Goal: Information Seeking & Learning: Learn about a topic

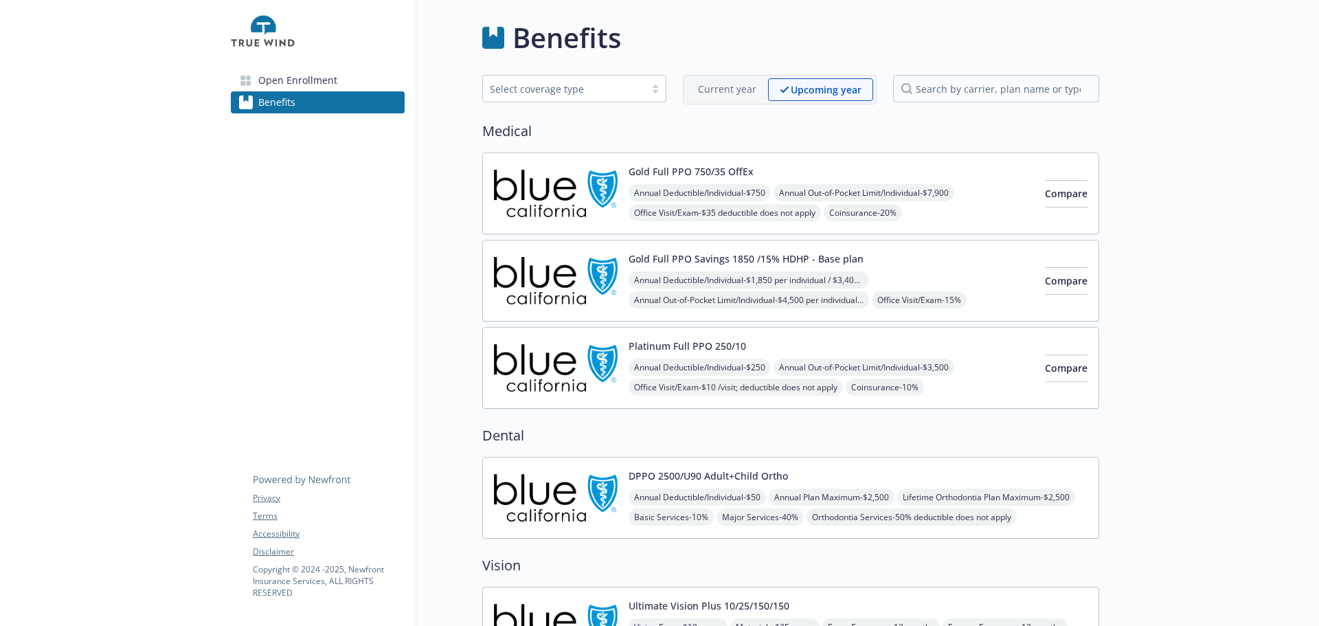
click at [1191, 415] on div at bounding box center [1209, 536] width 220 height 1071
click at [115, 325] on div at bounding box center [110, 536] width 220 height 1071
click at [295, 88] on span "Open Enrollment" at bounding box center [297, 80] width 79 height 22
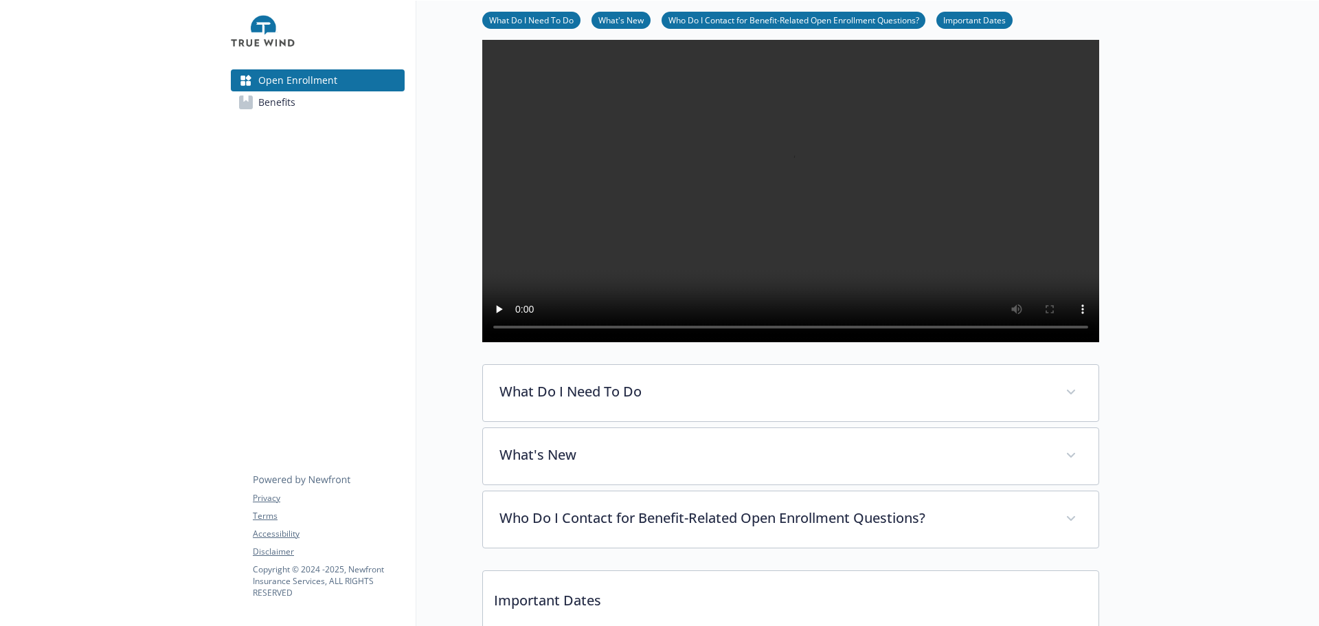
scroll to position [275, 0]
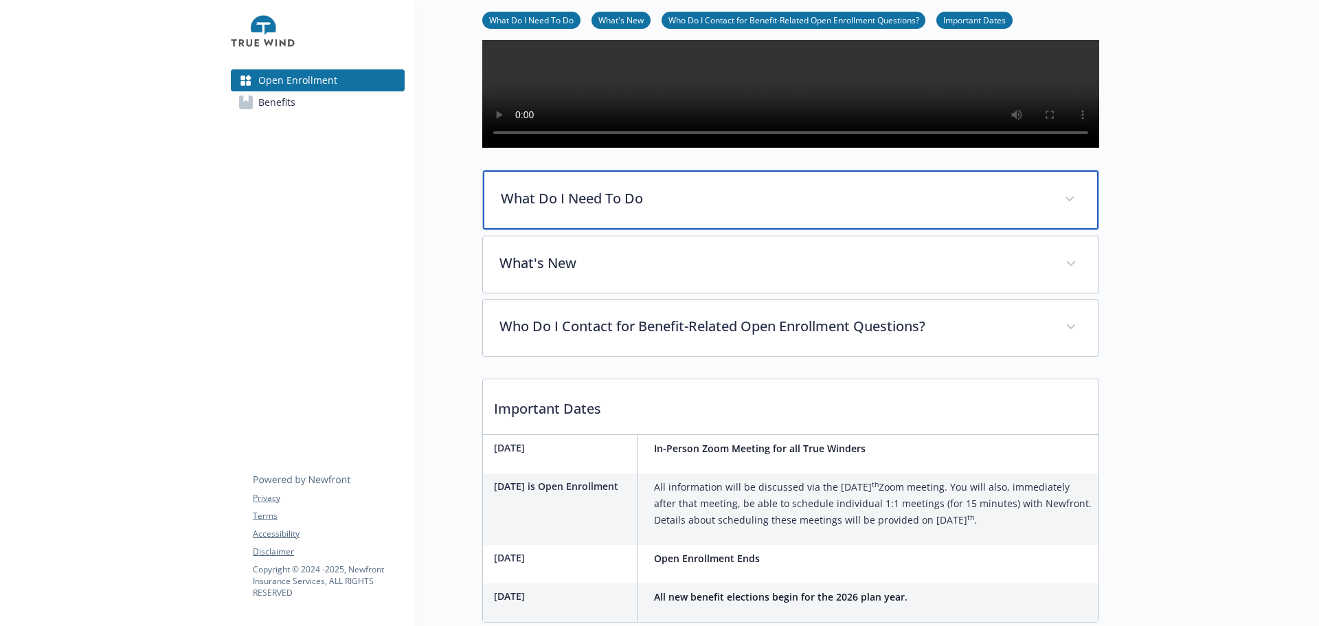
click at [633, 209] on p "What Do I Need To Do" at bounding box center [774, 198] width 547 height 21
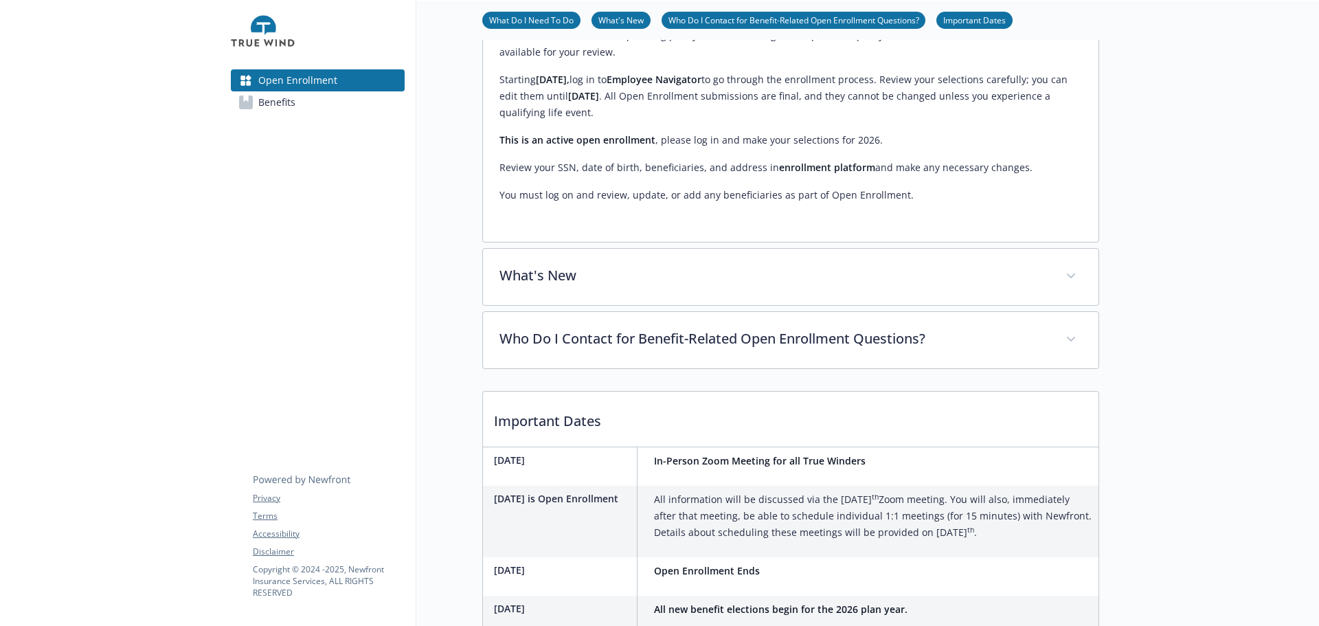
scroll to position [824, 0]
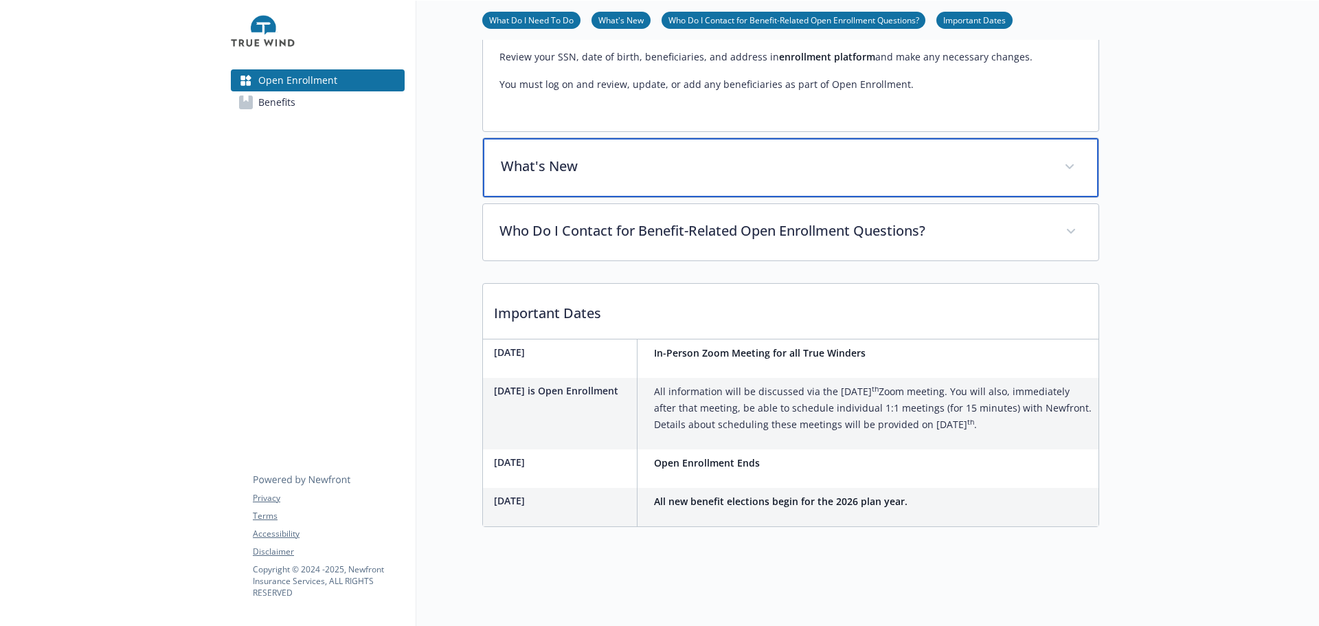
click at [613, 197] on div "What's New" at bounding box center [791, 167] width 616 height 59
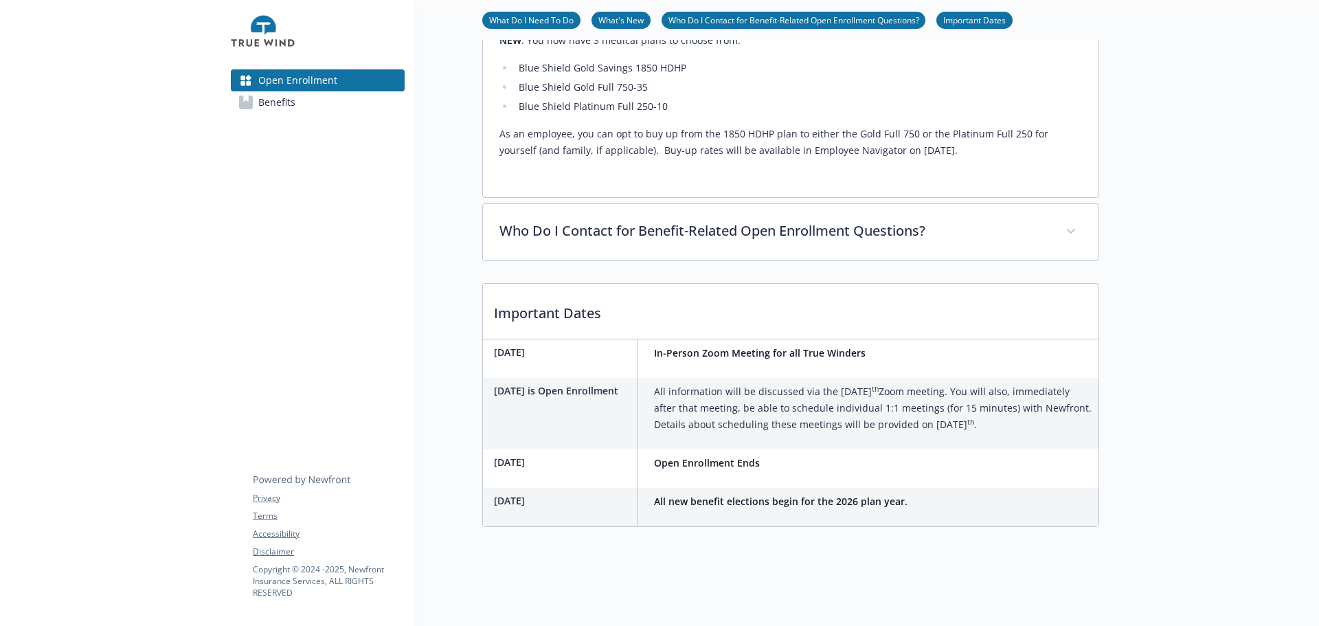
scroll to position [1099, 0]
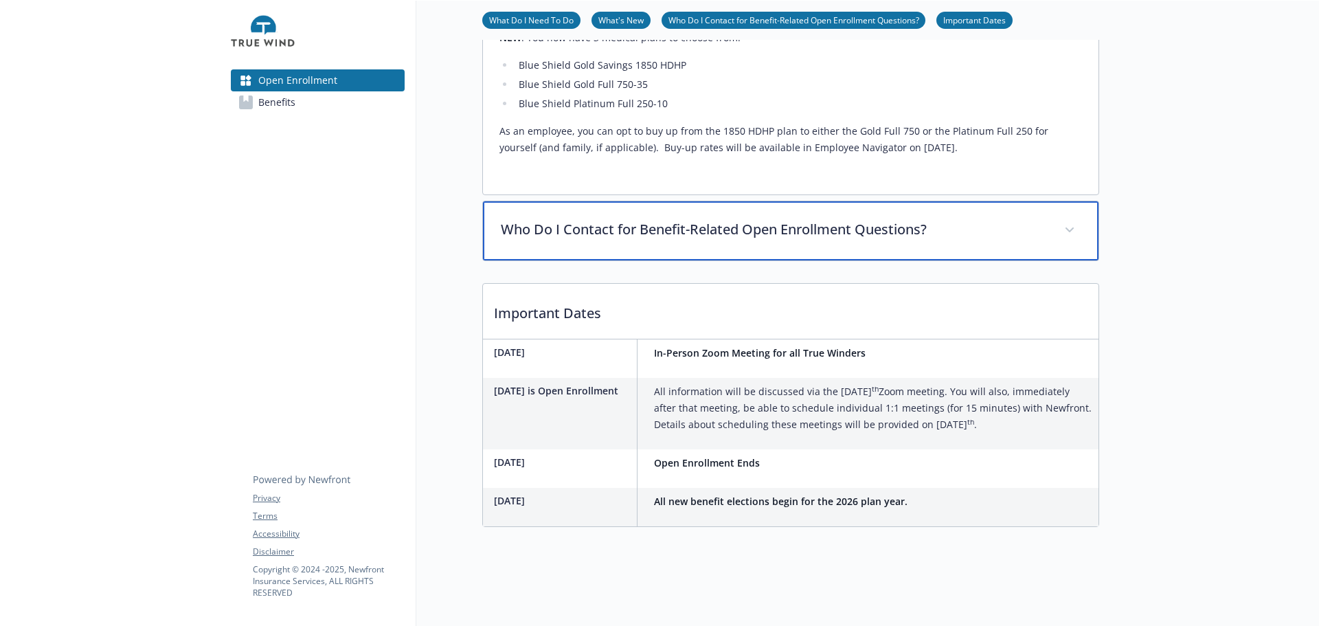
drag, startPoint x: 657, startPoint y: 408, endPoint x: 685, endPoint y: 414, distance: 28.7
click at [659, 240] on p "Who Do I Contact for Benefit-Related Open Enrollment Questions?" at bounding box center [774, 229] width 547 height 21
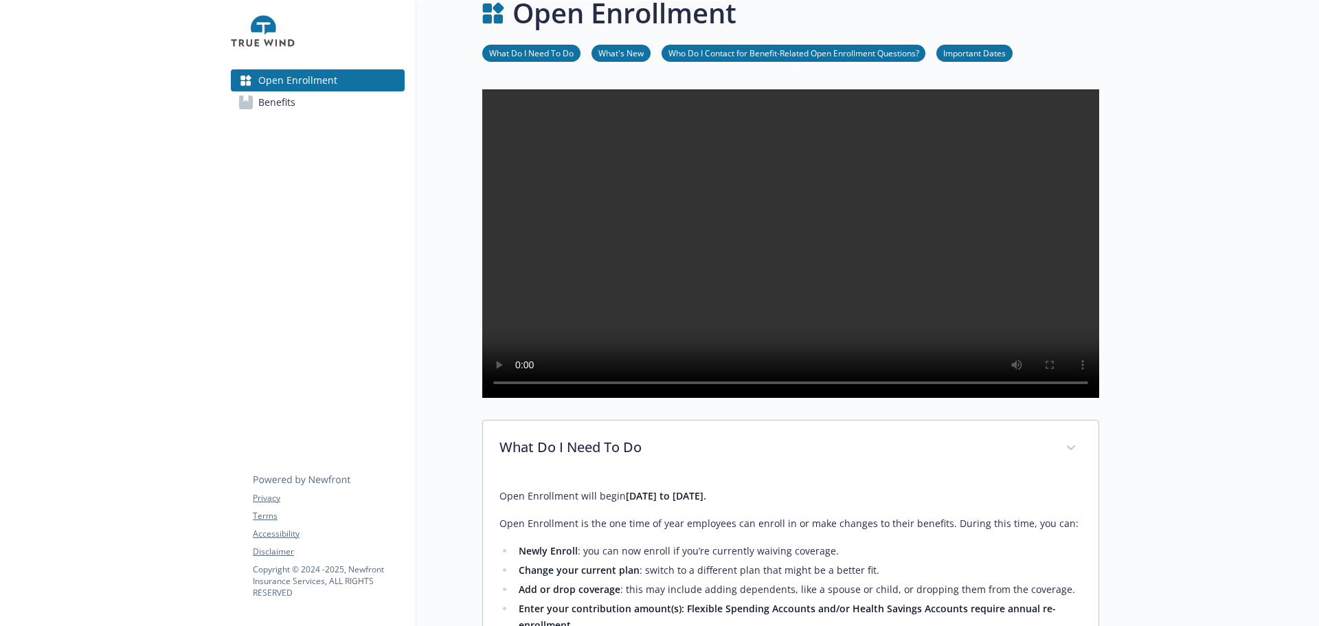
scroll to position [0, 0]
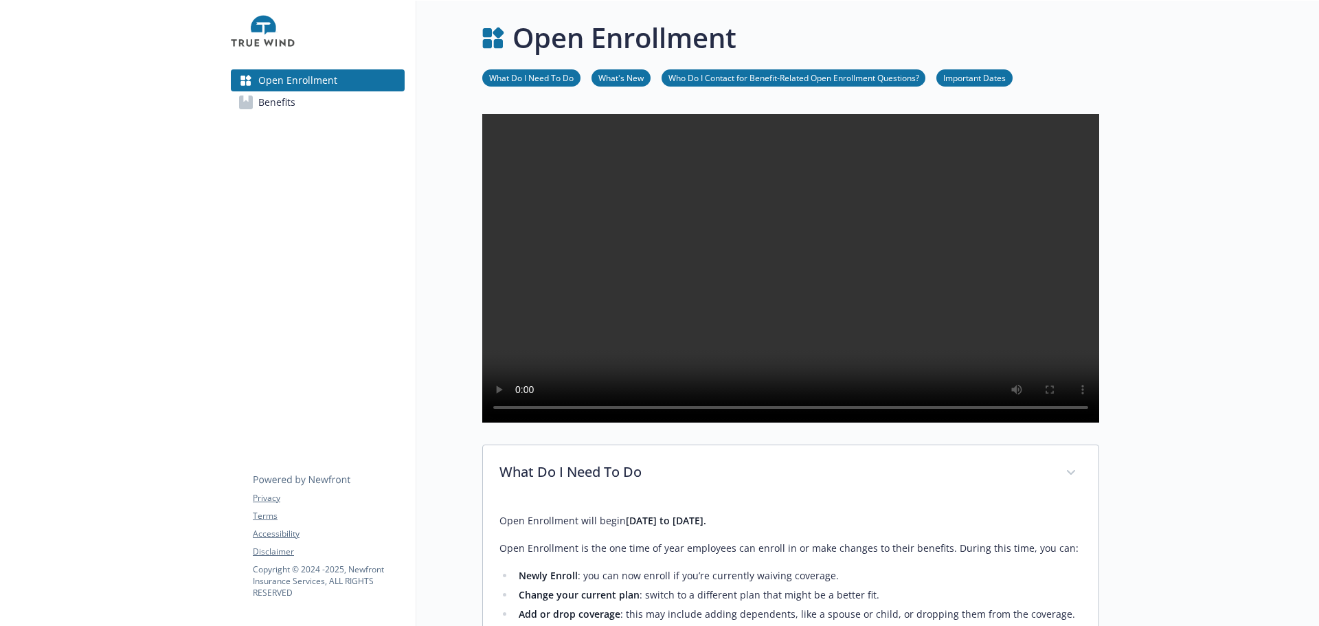
click at [280, 113] on span "Benefits" at bounding box center [276, 102] width 37 height 22
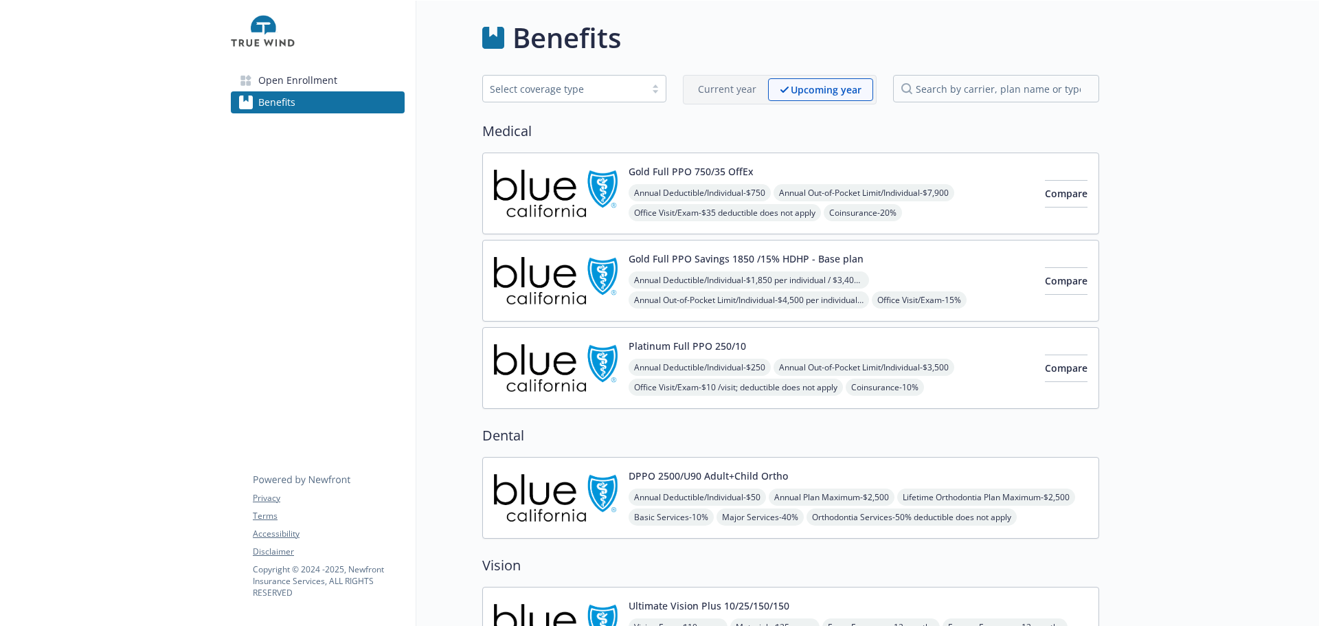
click at [721, 179] on button "Gold Full PPO 750/35 OffEx" at bounding box center [691, 171] width 125 height 14
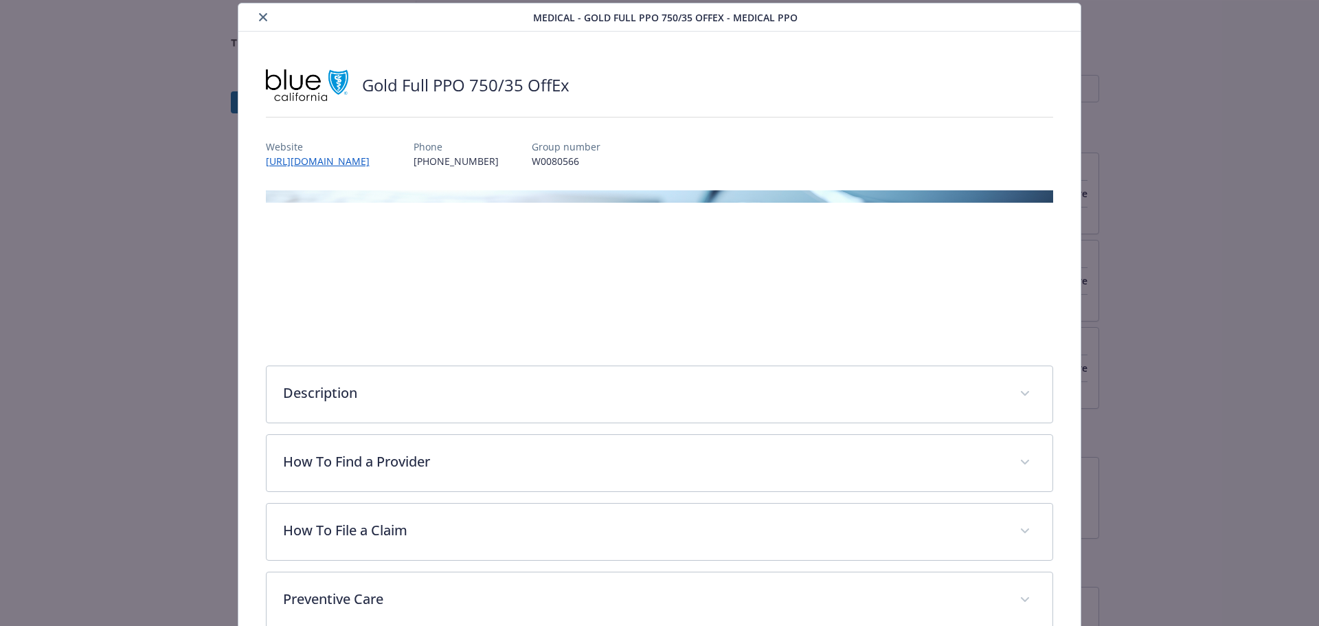
scroll to position [316, 0]
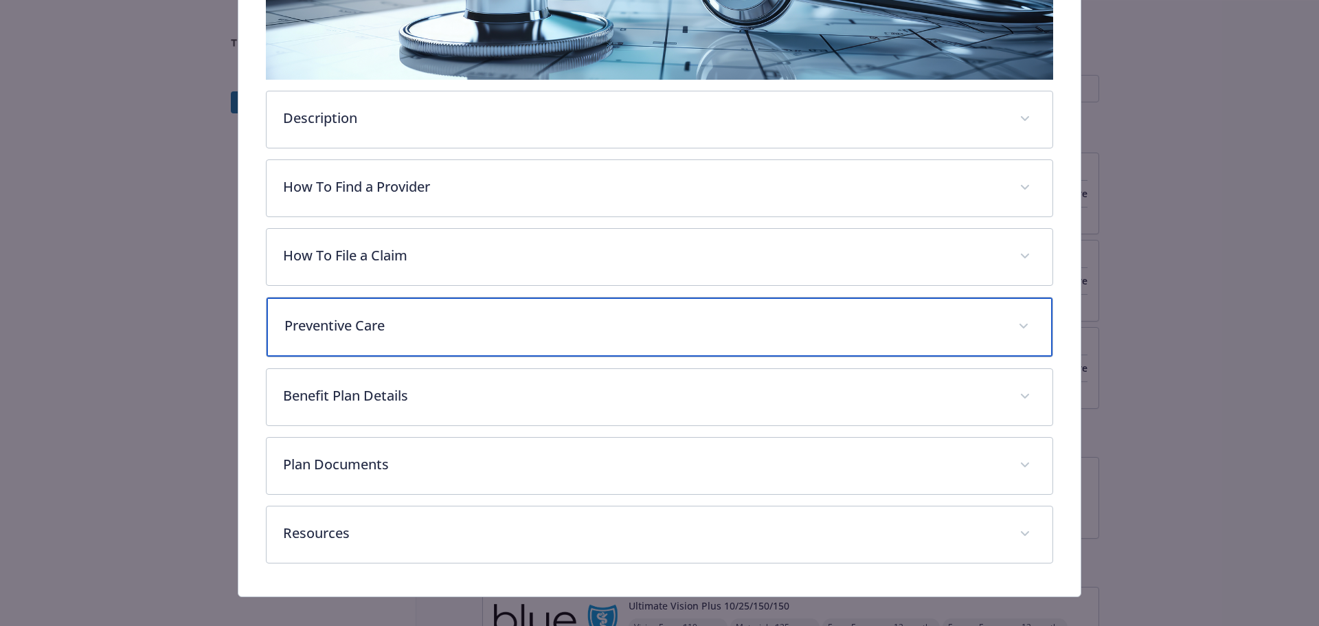
drag, startPoint x: 441, startPoint y: 397, endPoint x: 478, endPoint y: 403, distance: 37.6
click at [442, 336] on p "Preventive Care" at bounding box center [643, 325] width 718 height 21
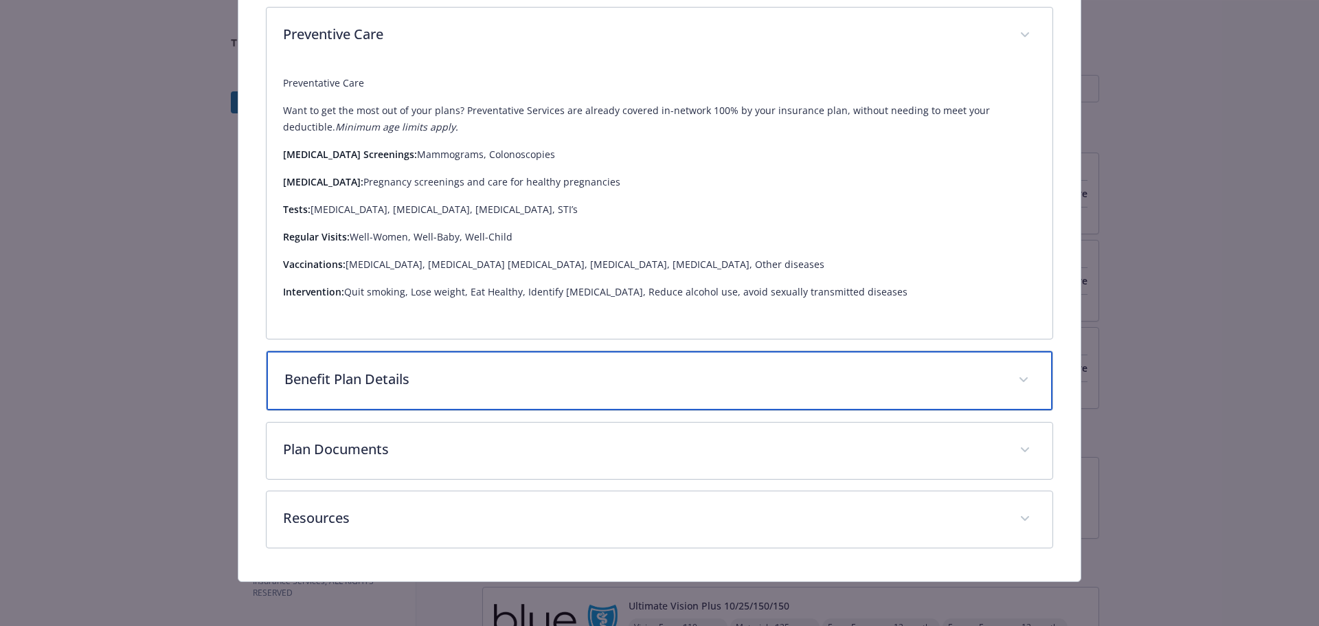
click at [514, 359] on div "Benefit Plan Details" at bounding box center [660, 380] width 787 height 59
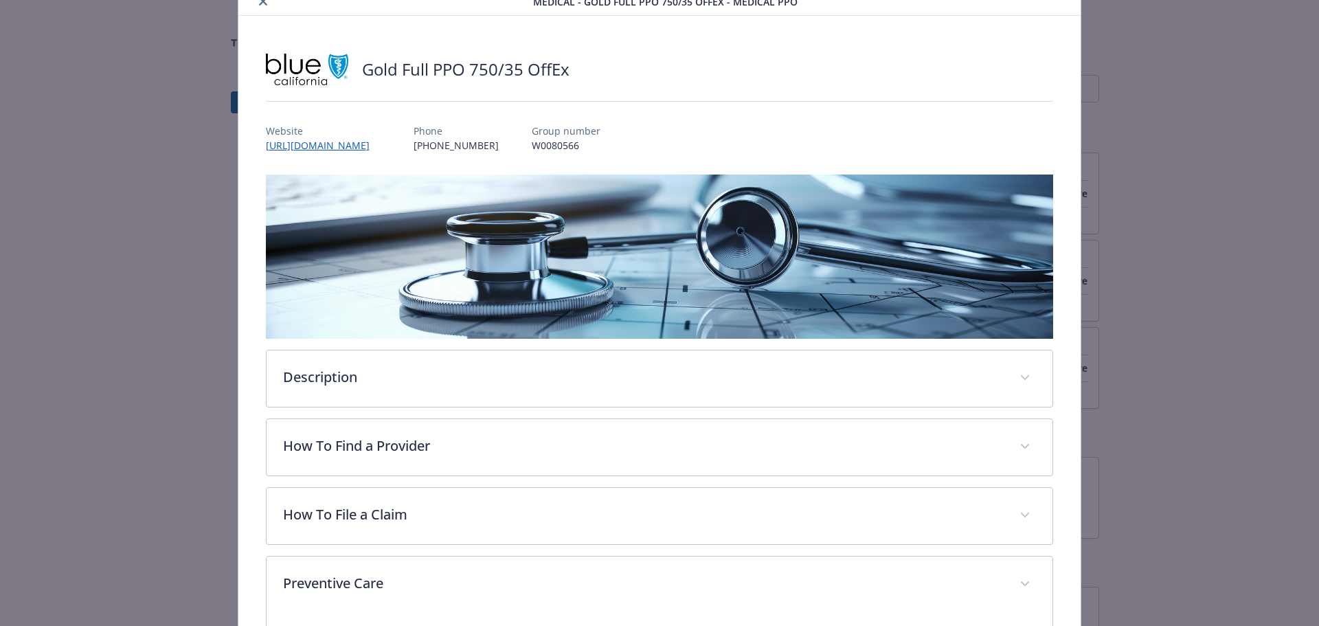
scroll to position [0, 0]
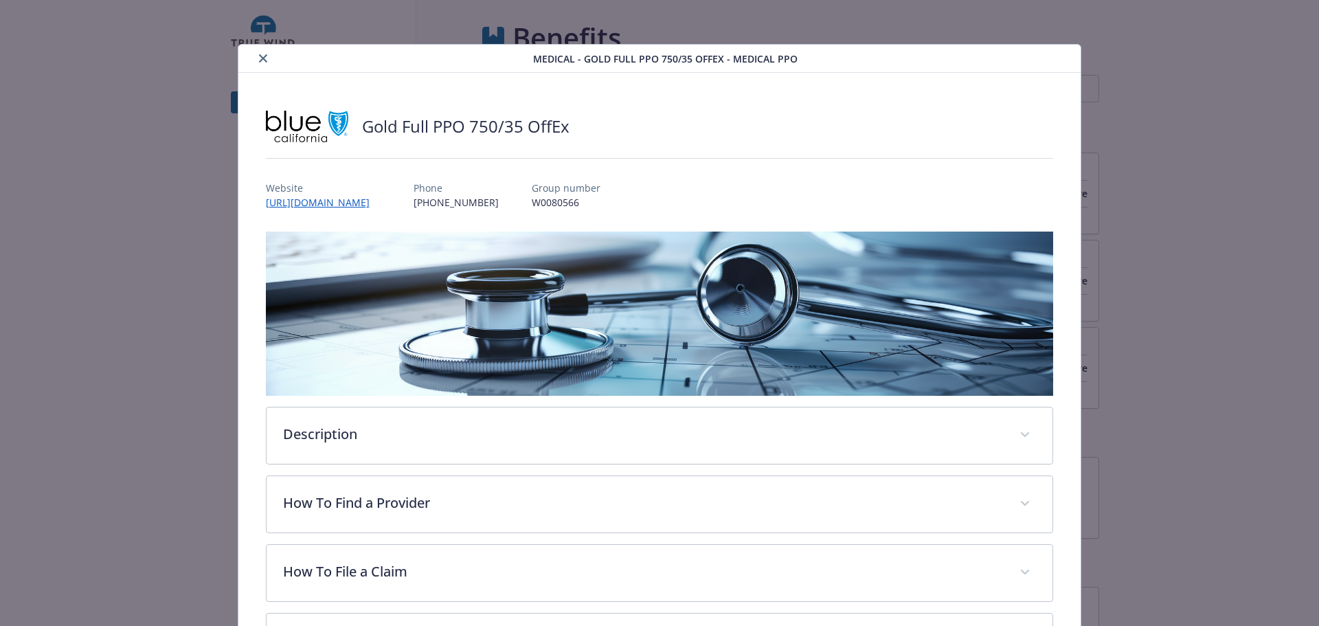
click at [262, 60] on icon "close" at bounding box center [263, 58] width 8 height 8
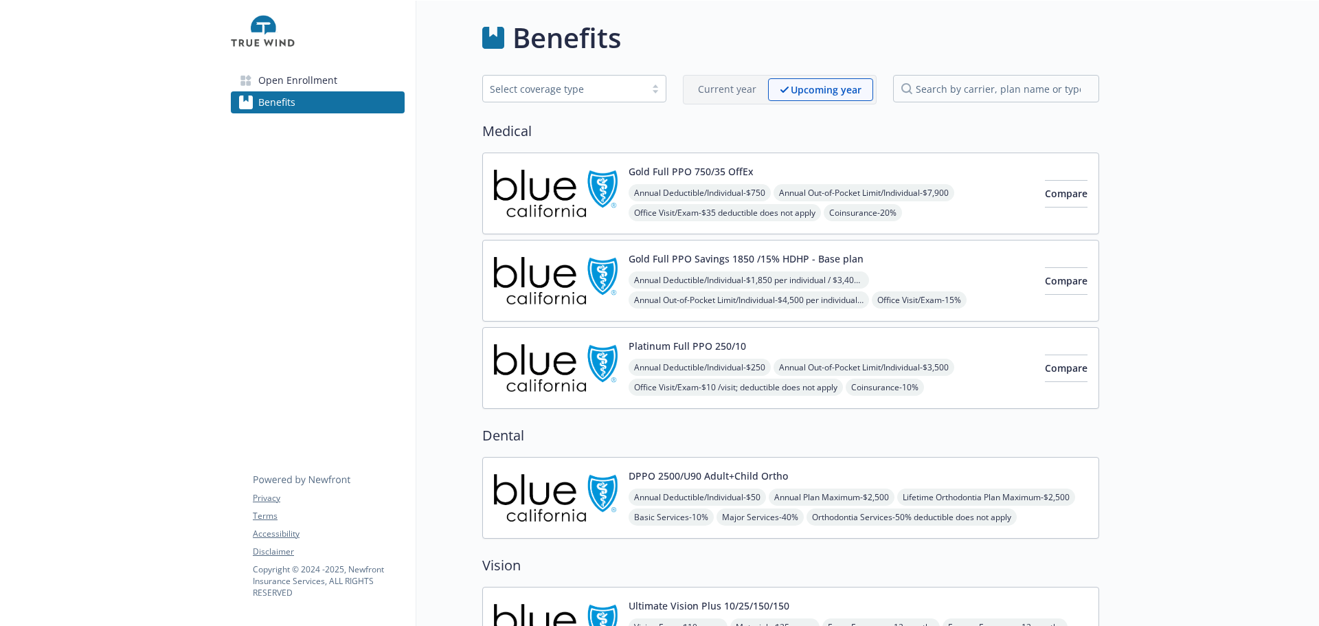
click at [310, 89] on span "Open Enrollment" at bounding box center [297, 80] width 79 height 22
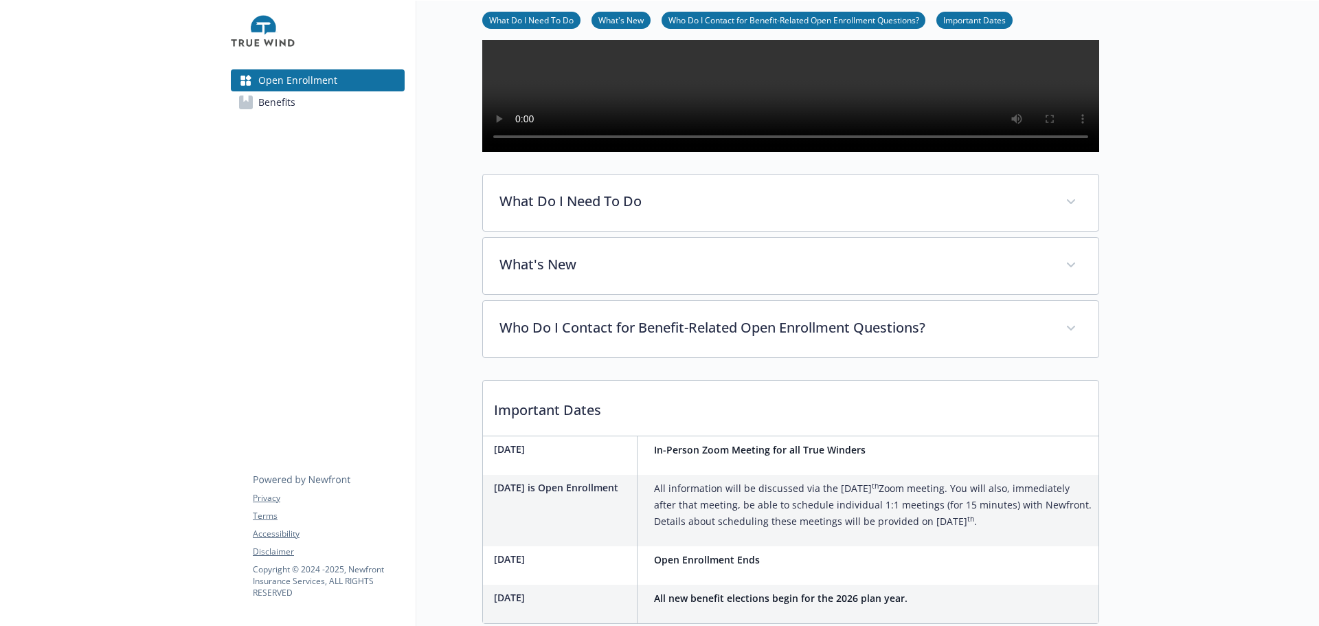
scroll to position [275, 0]
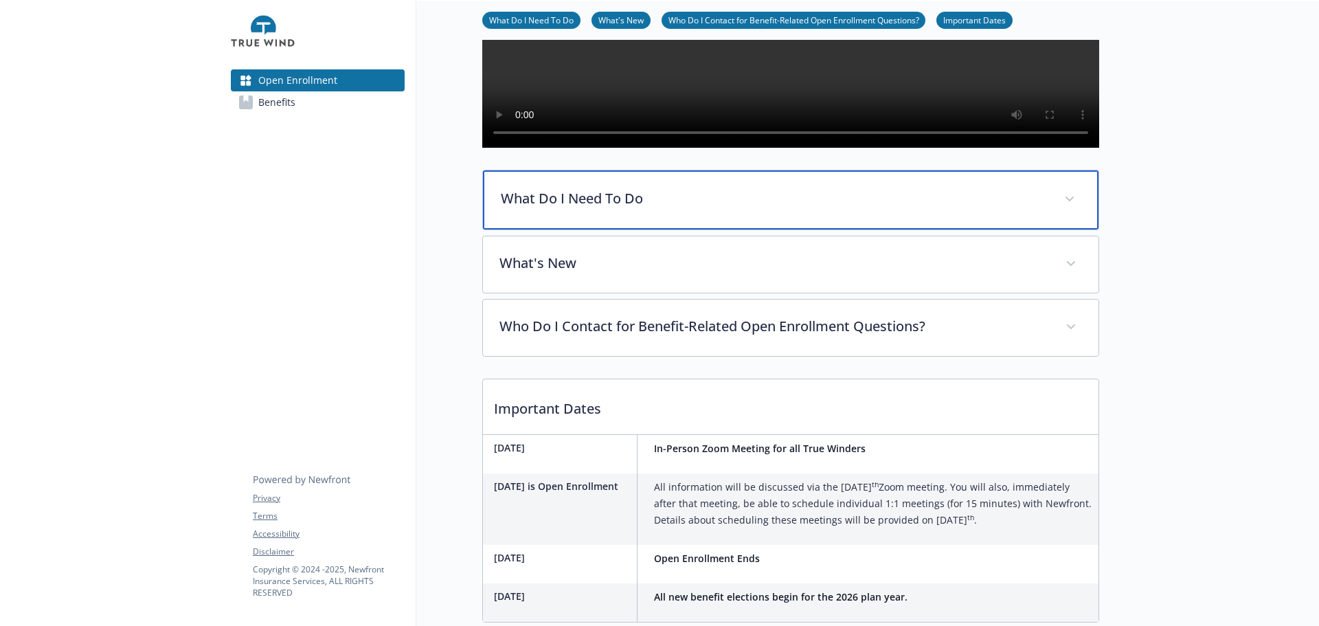
click at [621, 209] on p "What Do I Need To Do" at bounding box center [774, 198] width 547 height 21
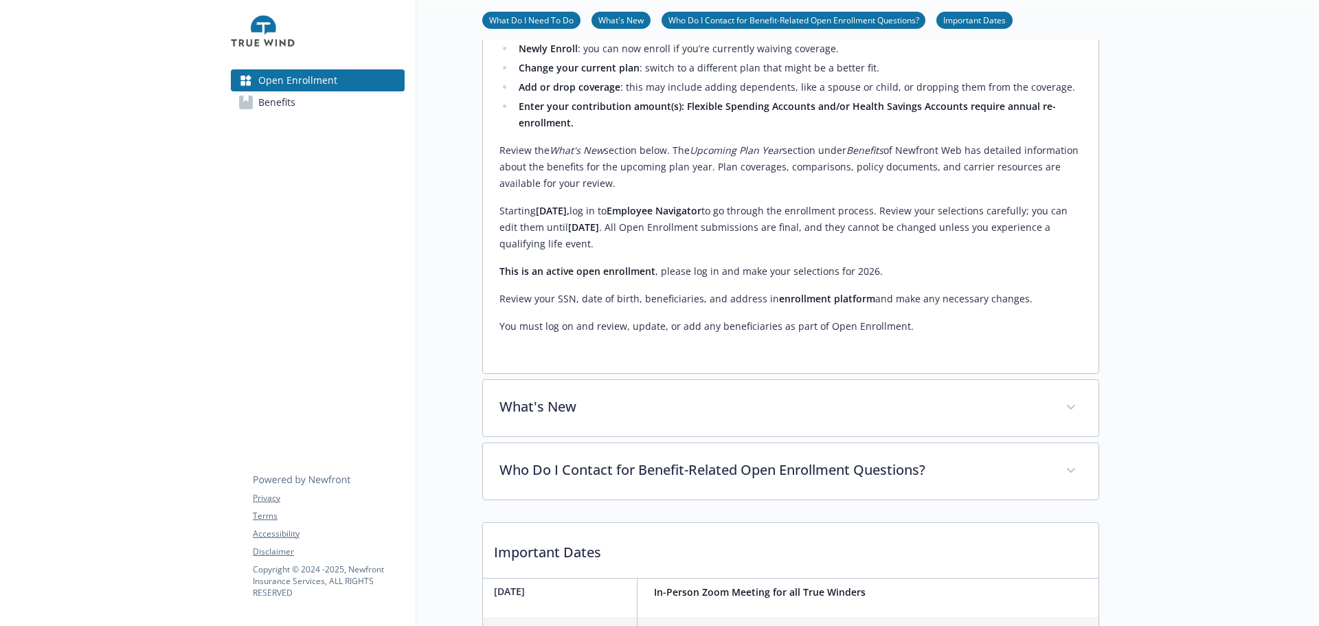
scroll to position [550, 0]
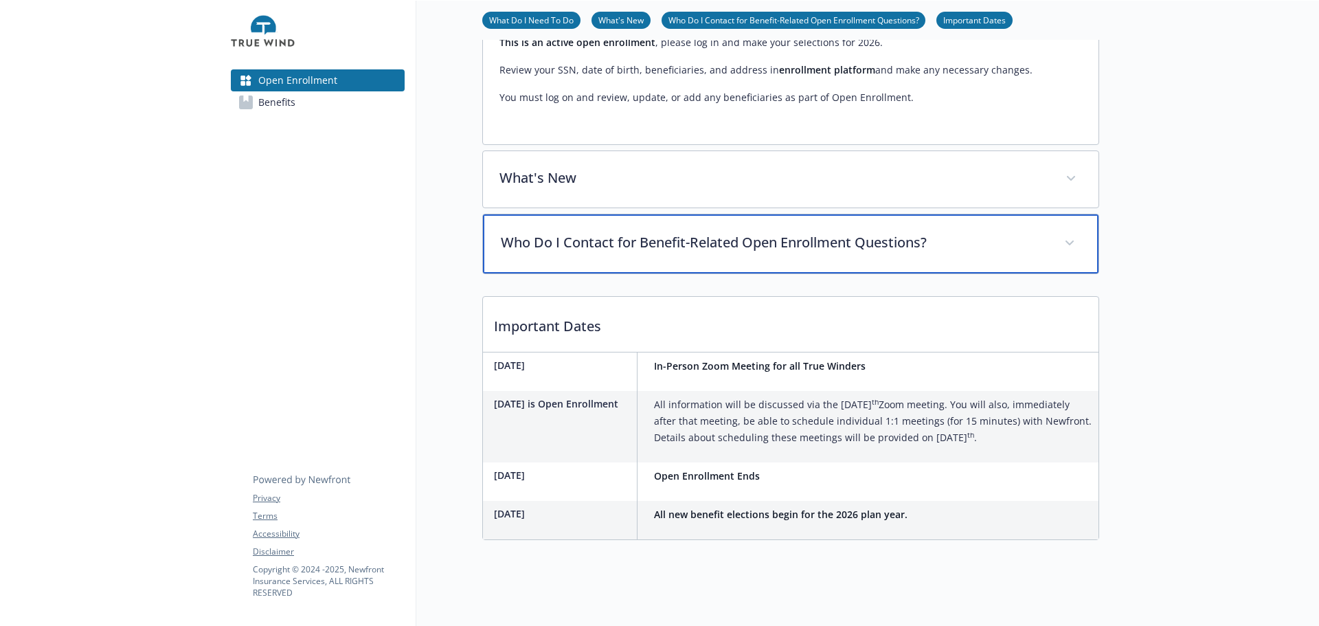
click at [626, 253] on p "Who Do I Contact for Benefit-Related Open Enrollment Questions?" at bounding box center [774, 242] width 547 height 21
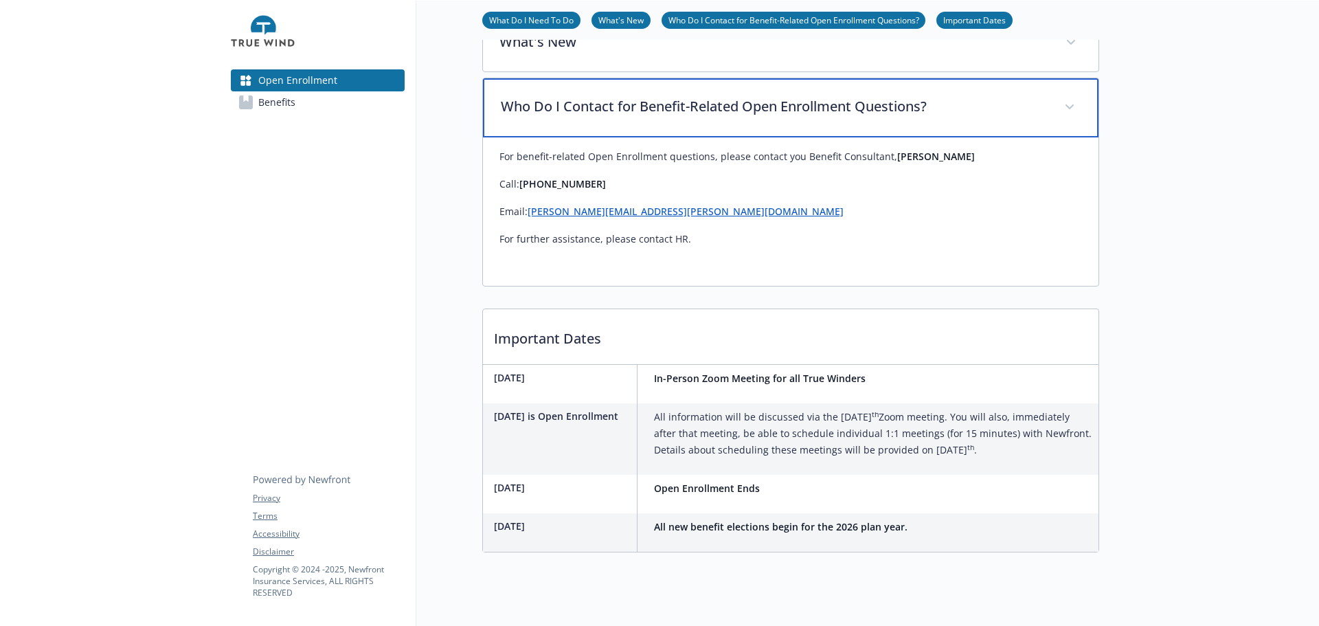
scroll to position [893, 0]
click at [638, 73] on div "What's New" at bounding box center [791, 43] width 616 height 59
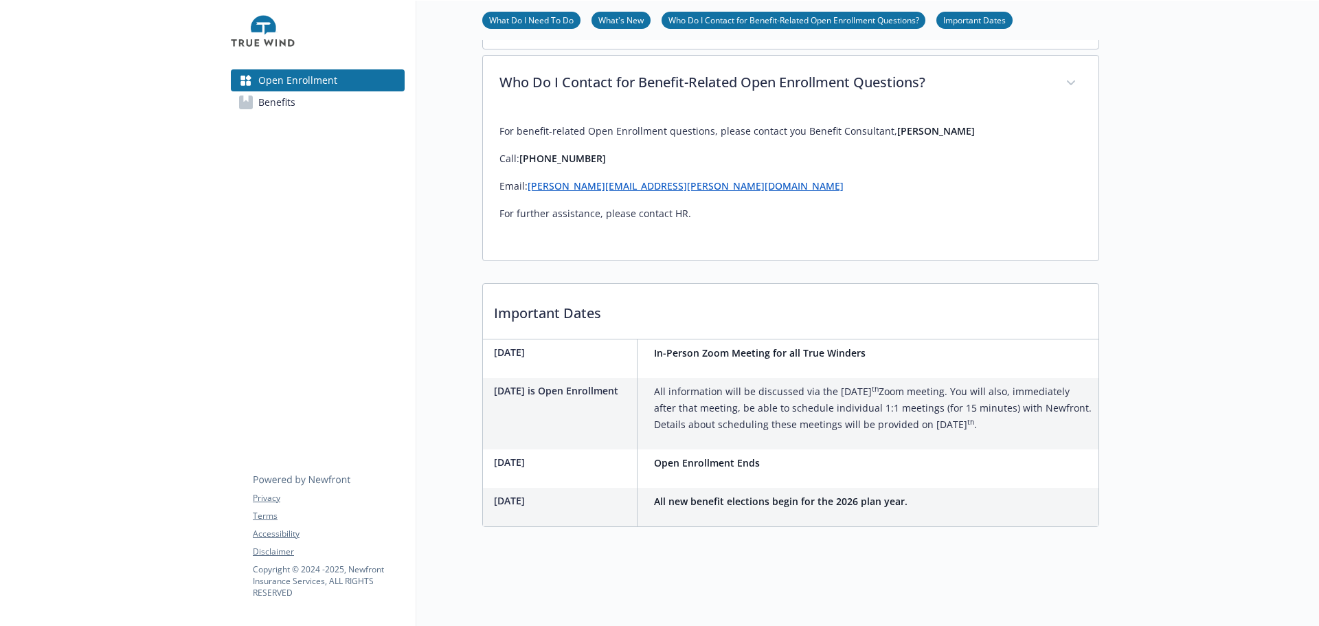
scroll to position [1584, 0]
drag, startPoint x: 290, startPoint y: 124, endPoint x: 304, endPoint y: 128, distance: 14.2
click at [290, 113] on span "Benefits" at bounding box center [276, 102] width 37 height 22
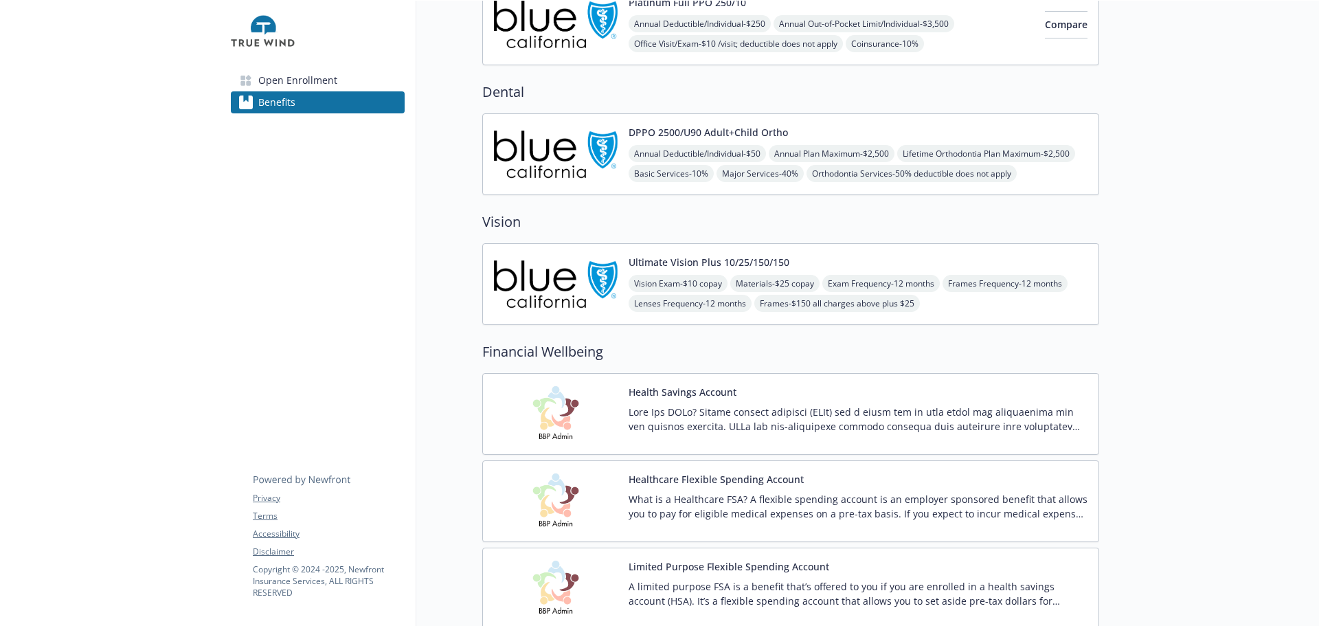
scroll to position [618, 0]
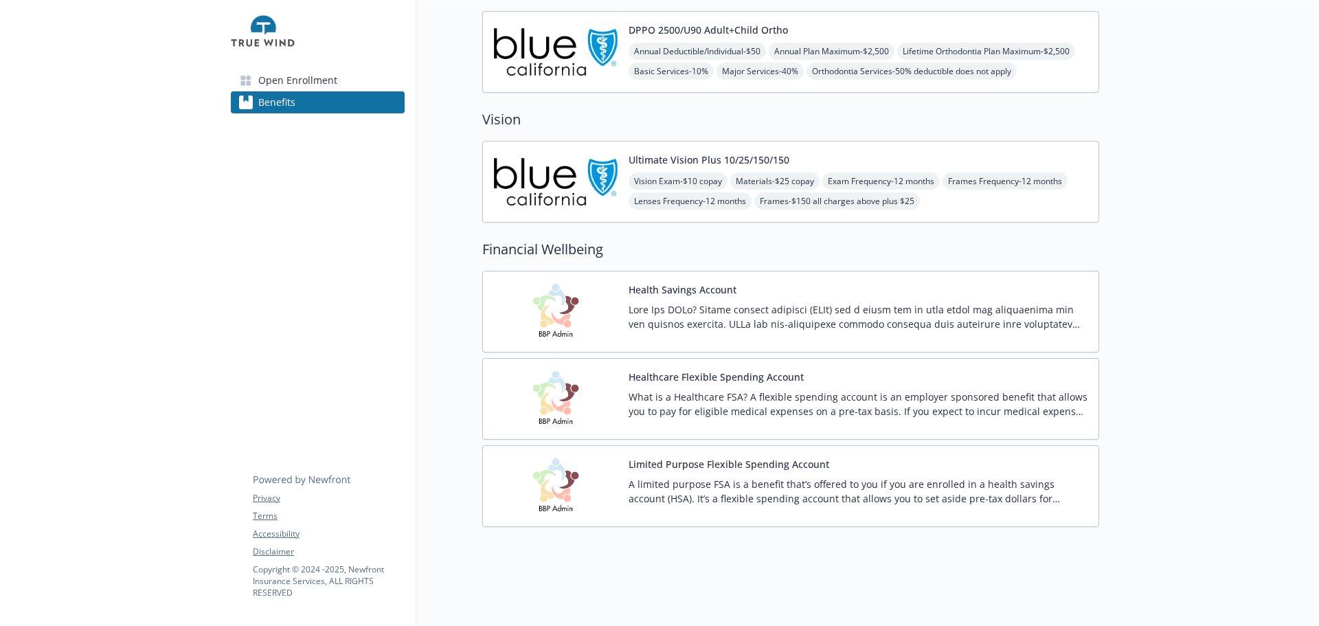
click at [721, 302] on p at bounding box center [858, 316] width 459 height 29
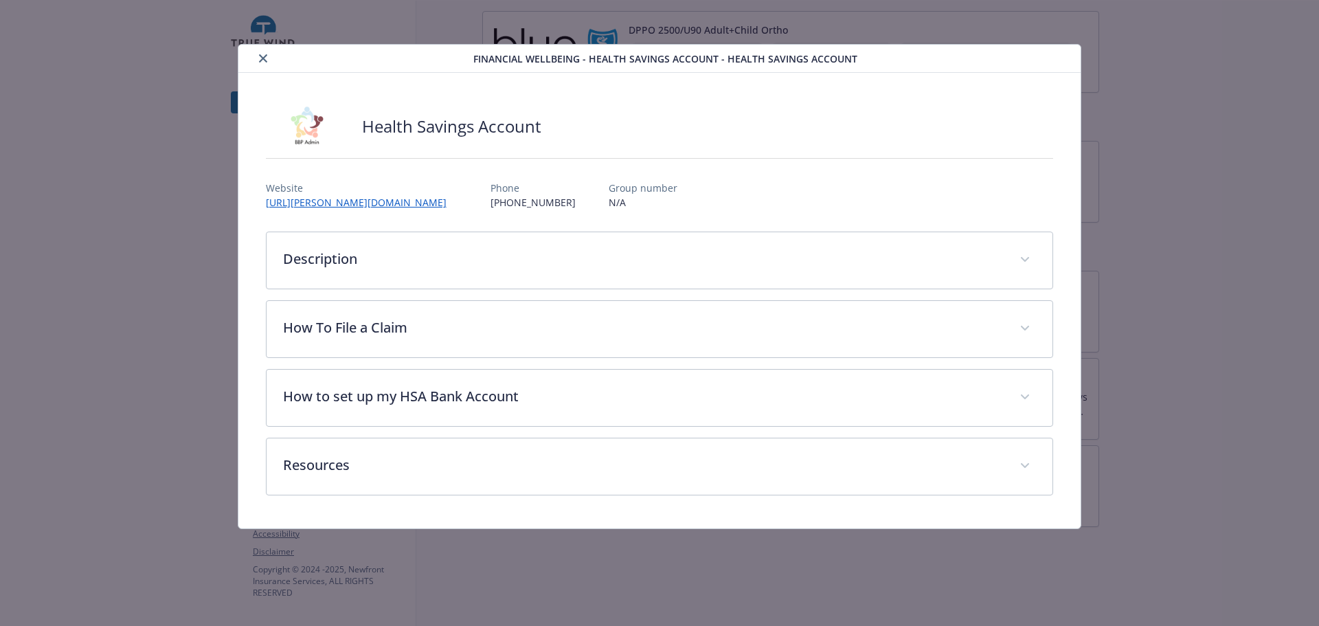
scroll to position [31, 0]
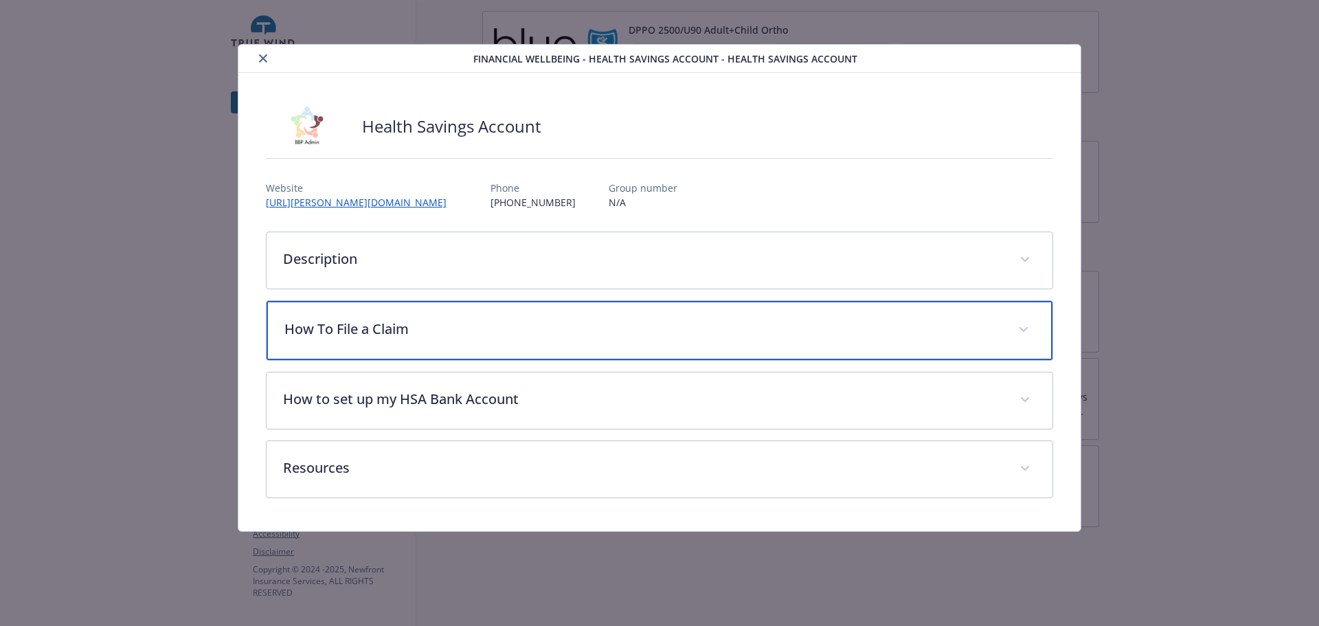
click at [631, 339] on p "How To File a Claim" at bounding box center [643, 329] width 718 height 21
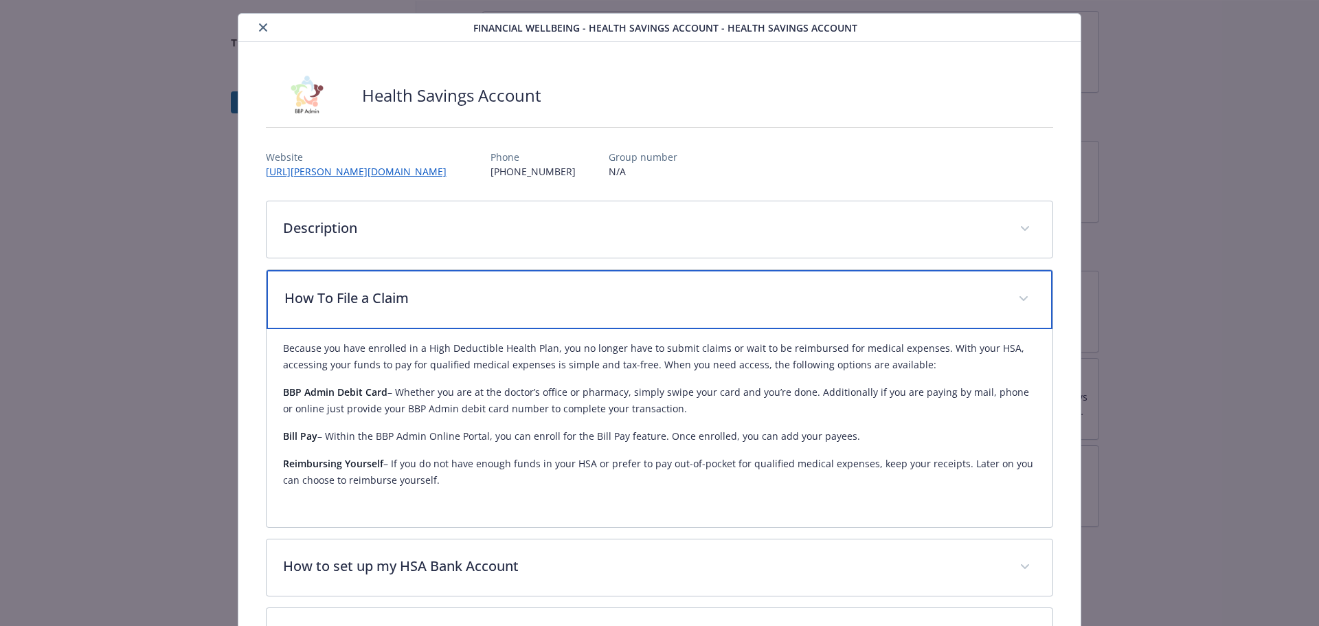
click at [462, 308] on p "How To File a Claim" at bounding box center [643, 298] width 718 height 21
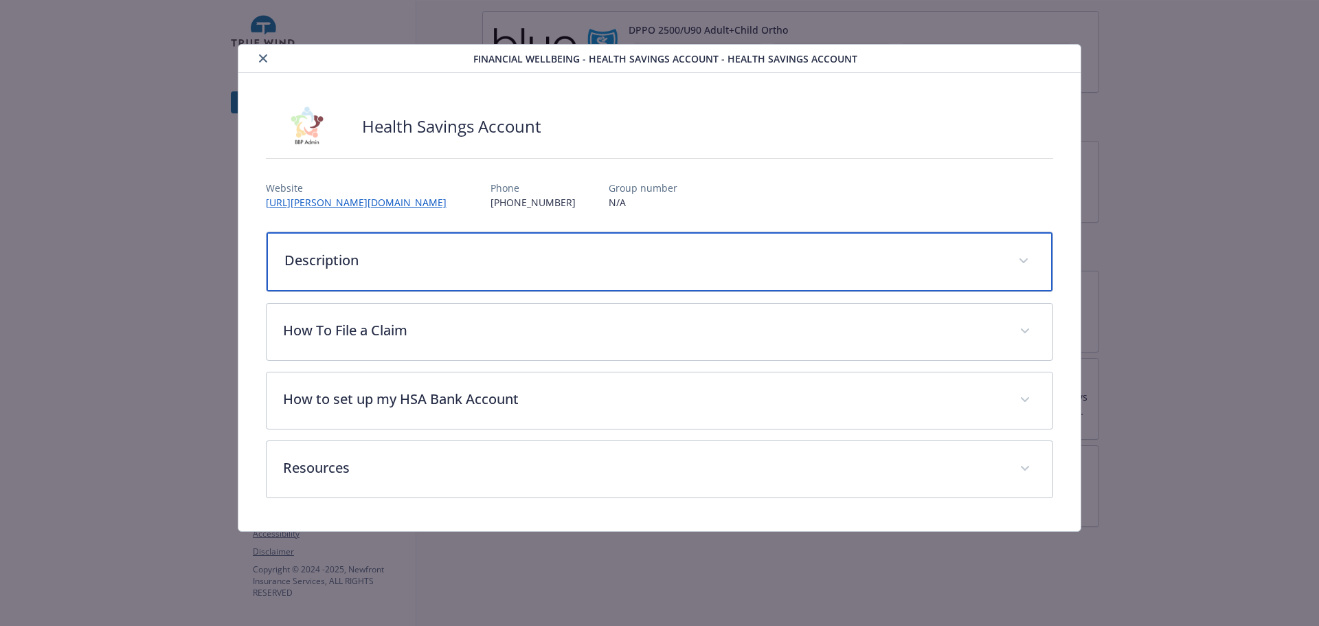
click at [400, 262] on p "Description" at bounding box center [643, 260] width 718 height 21
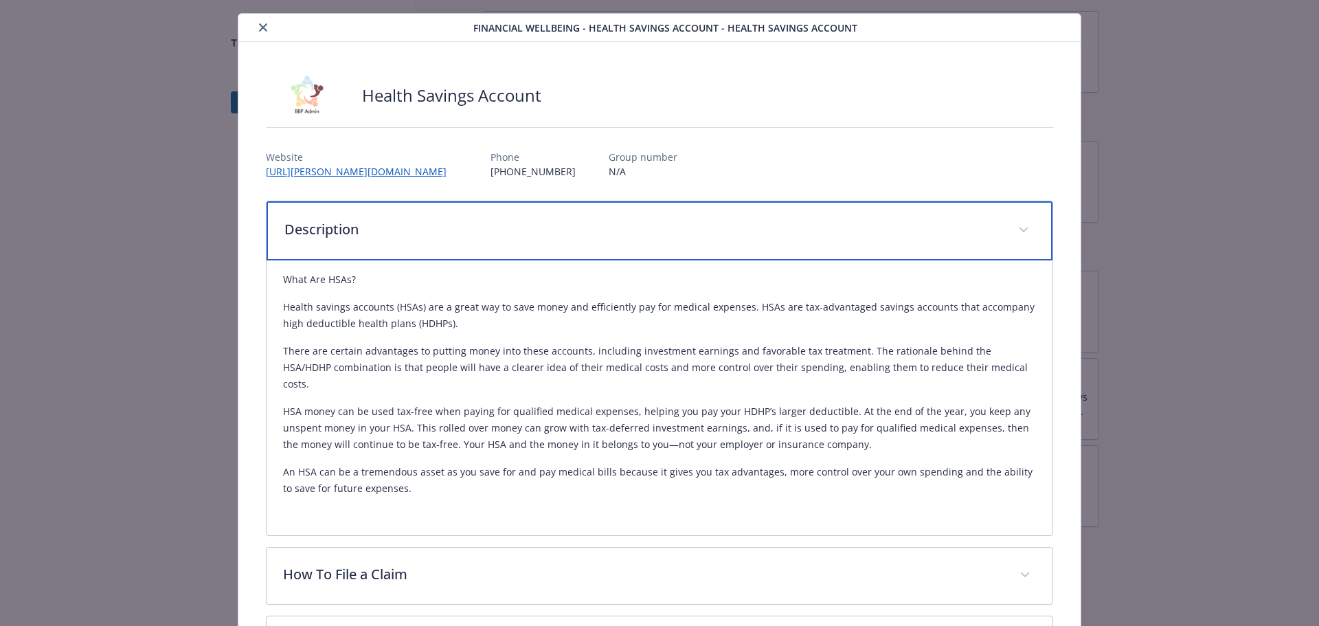
click at [401, 240] on p "Description" at bounding box center [643, 229] width 718 height 21
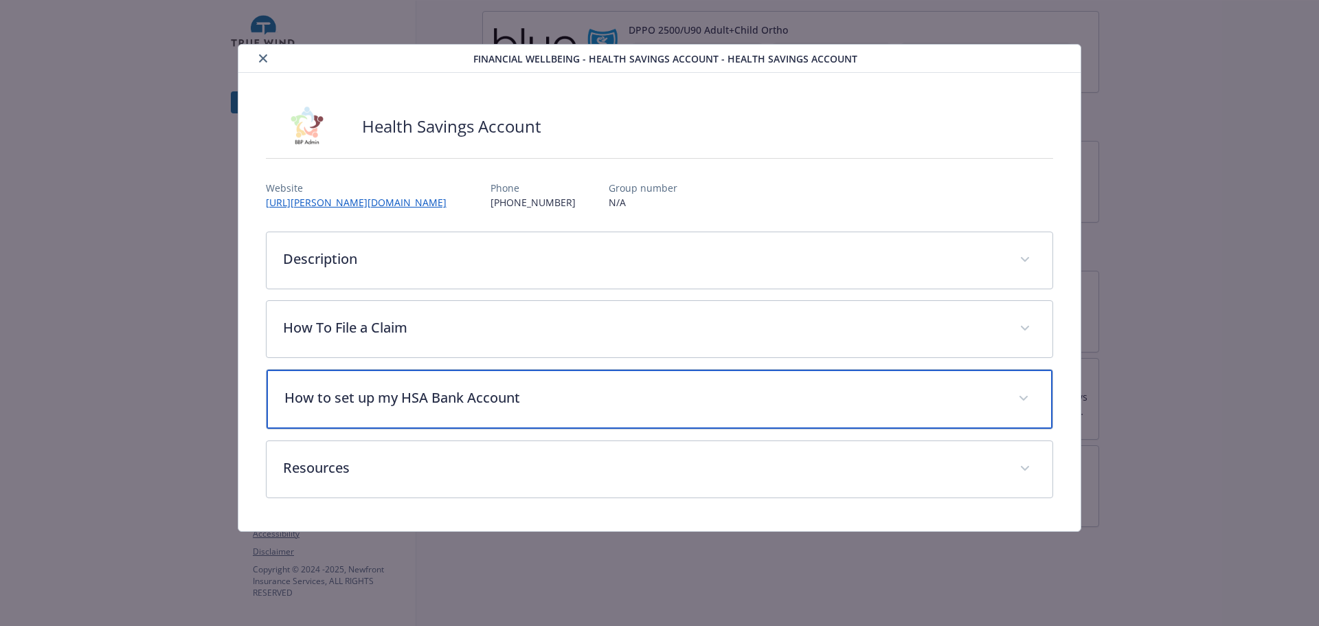
click at [824, 429] on div "How to set up my HSA Bank Account" at bounding box center [660, 399] width 787 height 59
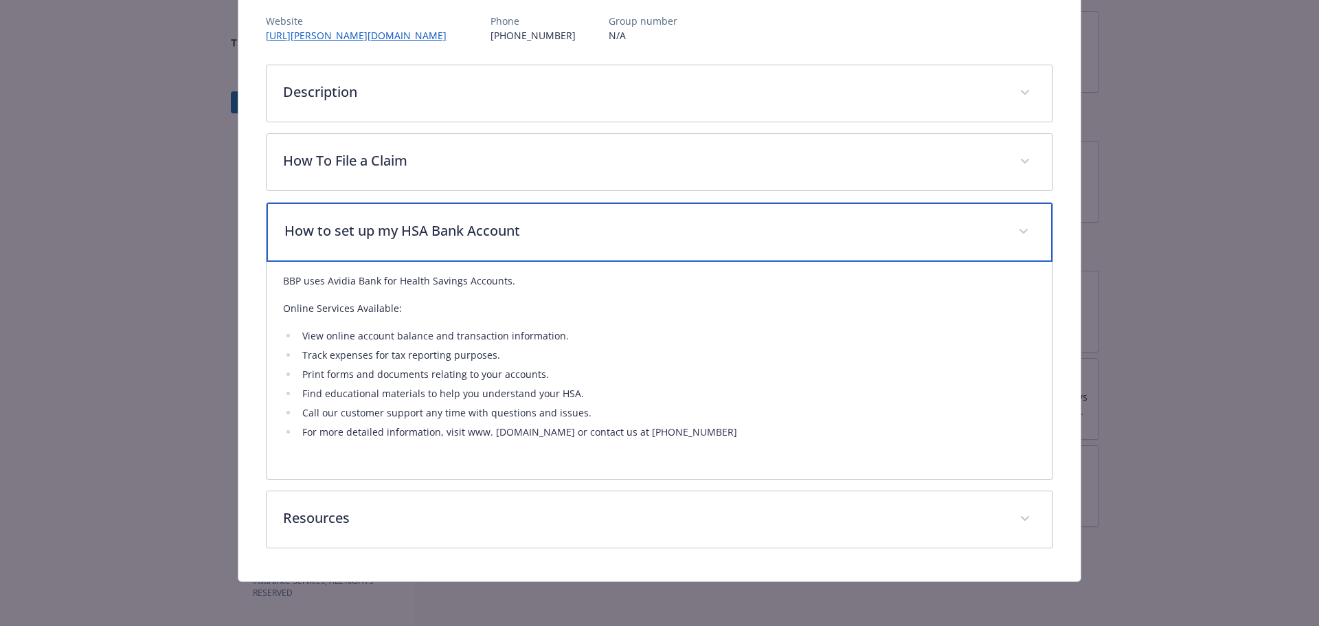
scroll to position [237, 0]
click at [607, 232] on div "How to set up my HSA Bank Account" at bounding box center [660, 232] width 787 height 59
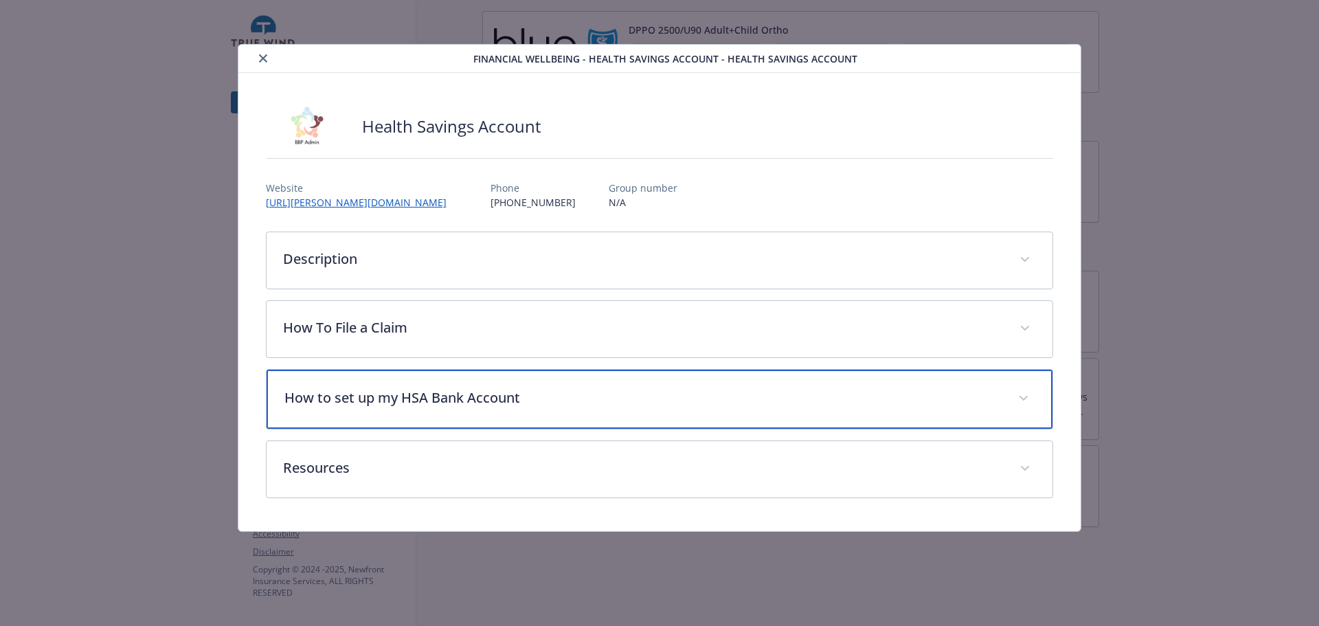
scroll to position [34, 0]
click at [525, 429] on div "How to set up my HSA Bank Account" at bounding box center [660, 399] width 787 height 59
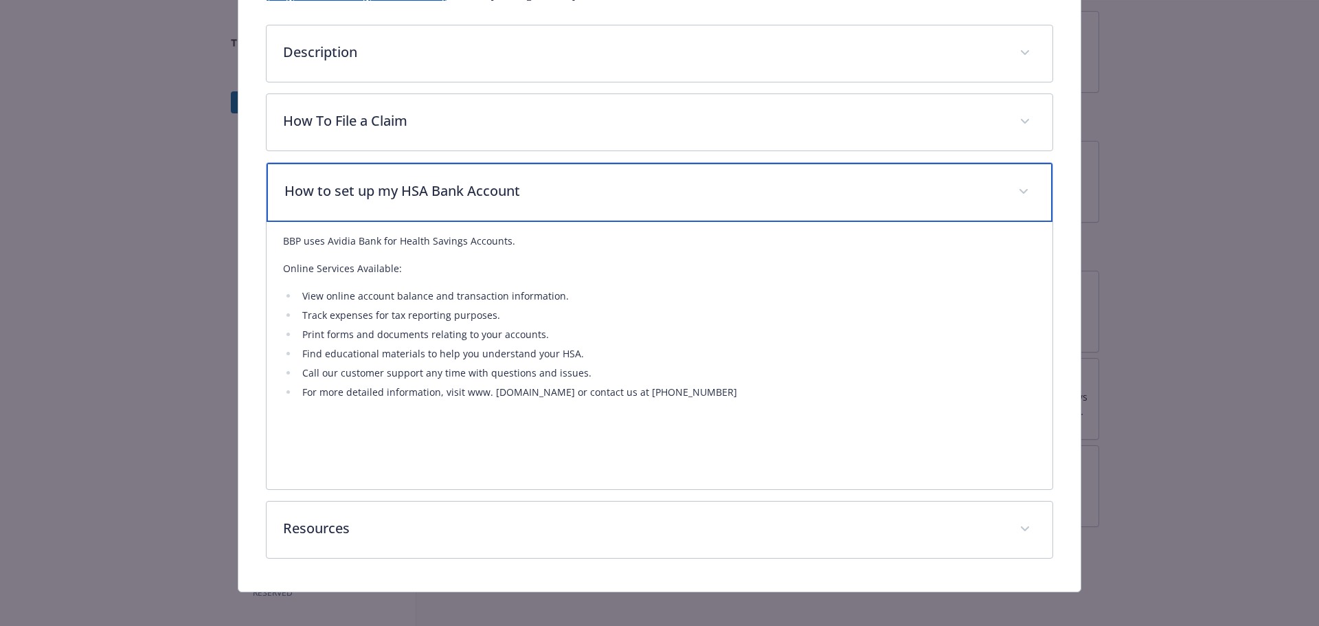
scroll to position [237, 0]
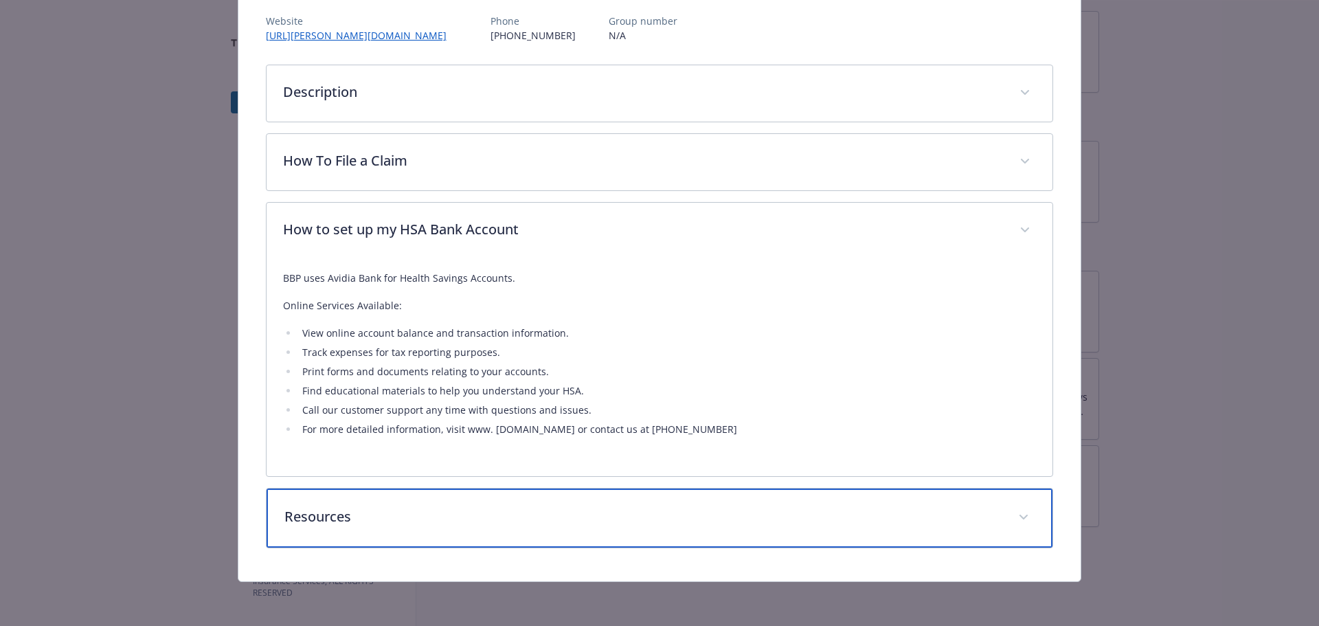
click at [556, 548] on div "Resources" at bounding box center [660, 517] width 787 height 59
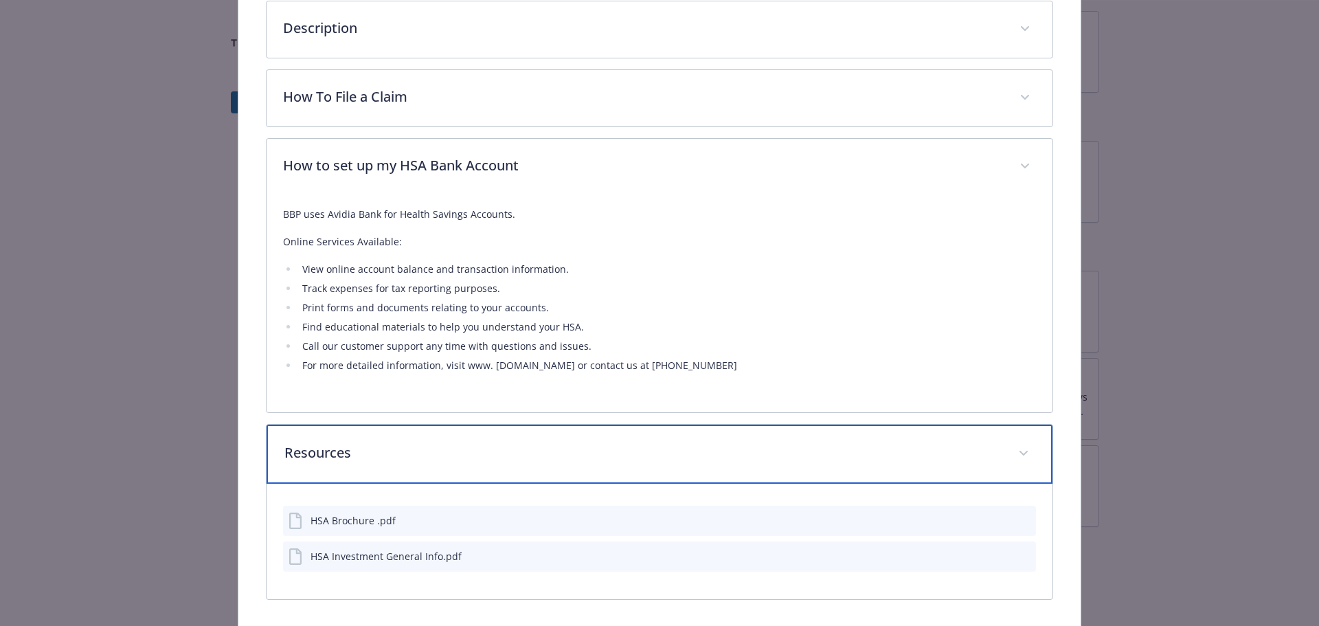
scroll to position [0, 0]
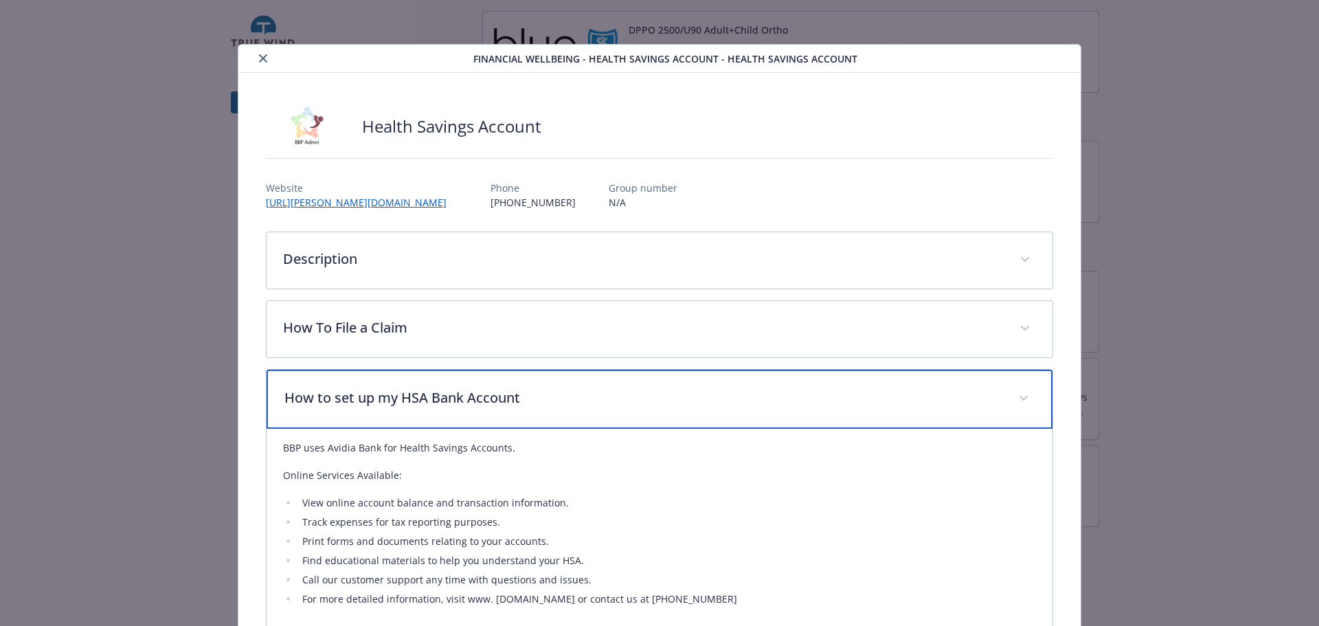
click at [651, 408] on p "How to set up my HSA Bank Account" at bounding box center [643, 397] width 718 height 21
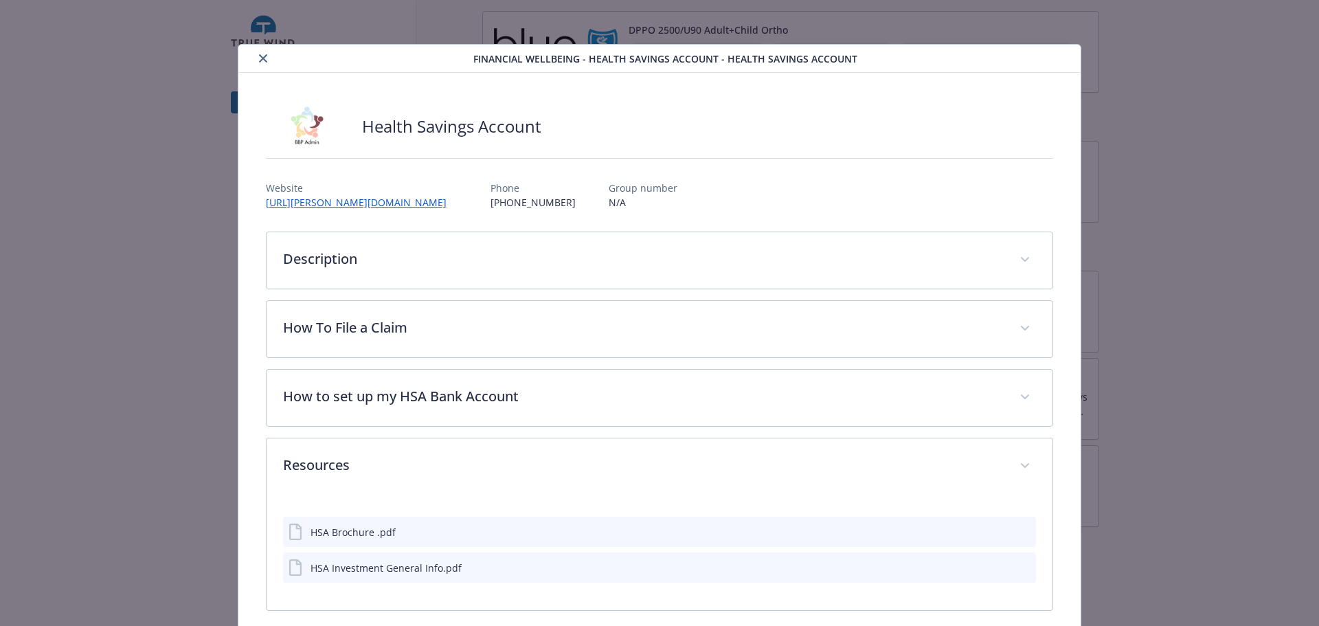
click at [271, 62] on button "close" at bounding box center [263, 58] width 16 height 16
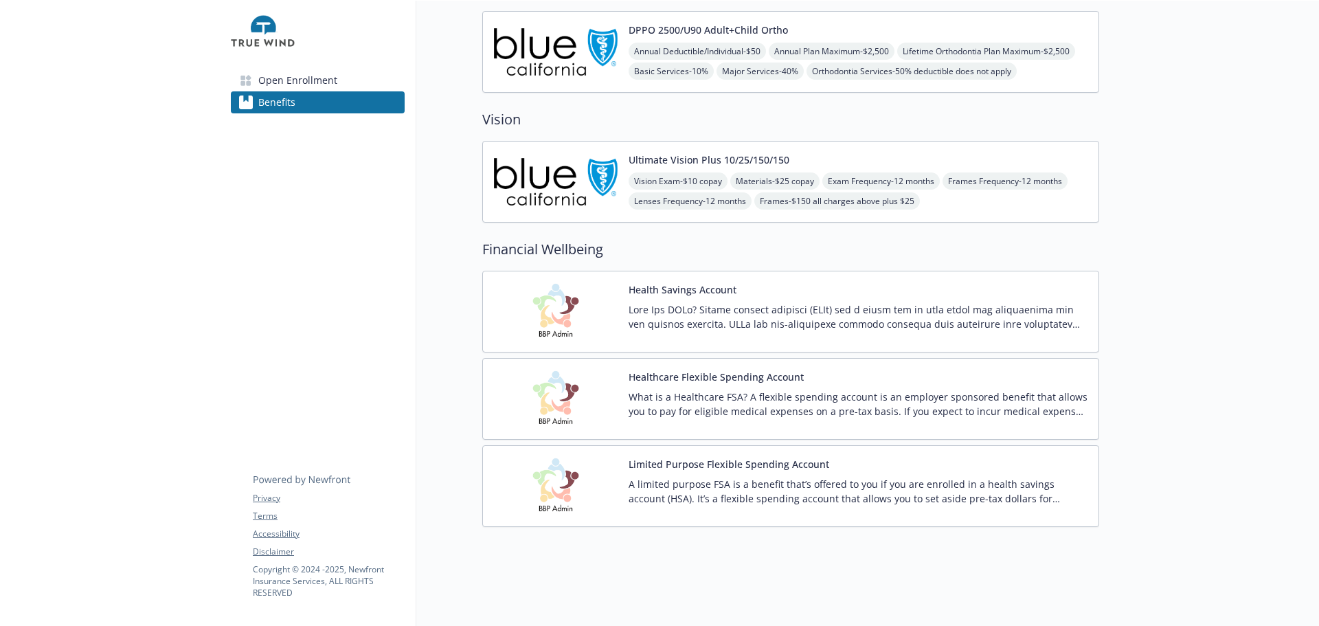
click at [836, 370] on div "Healthcare Flexible Spending Account What is a Healthcare FSA? A flexible spend…" at bounding box center [858, 399] width 459 height 58
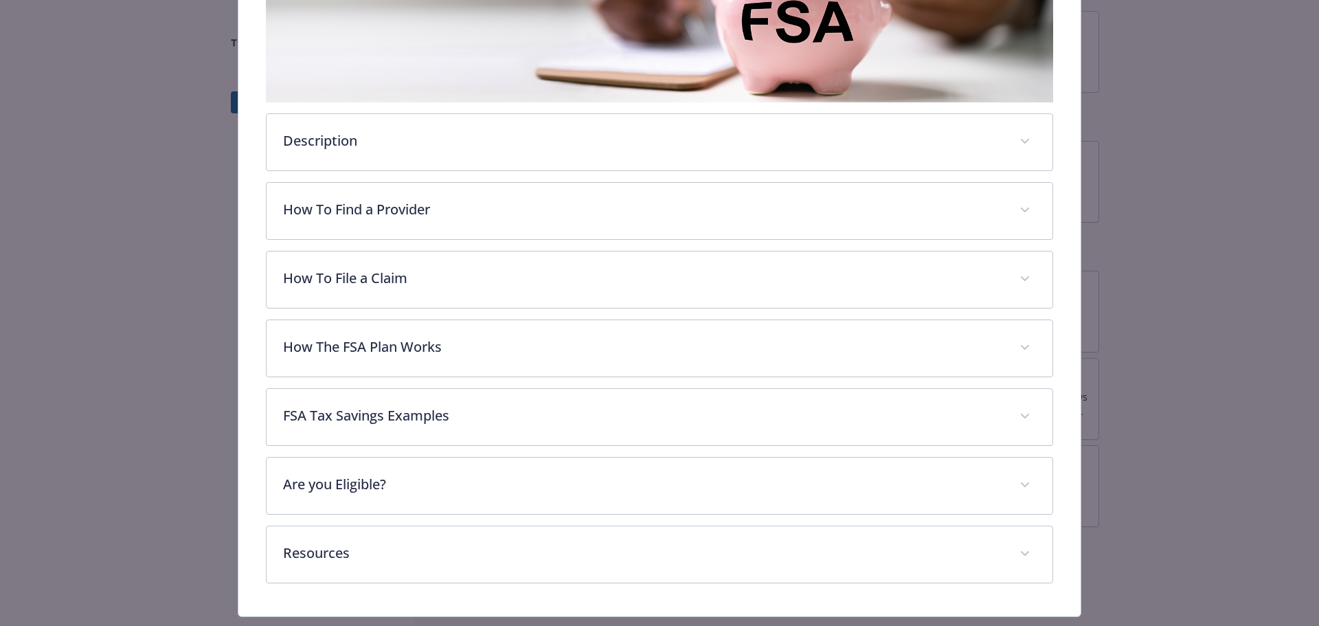
scroll to position [316, 0]
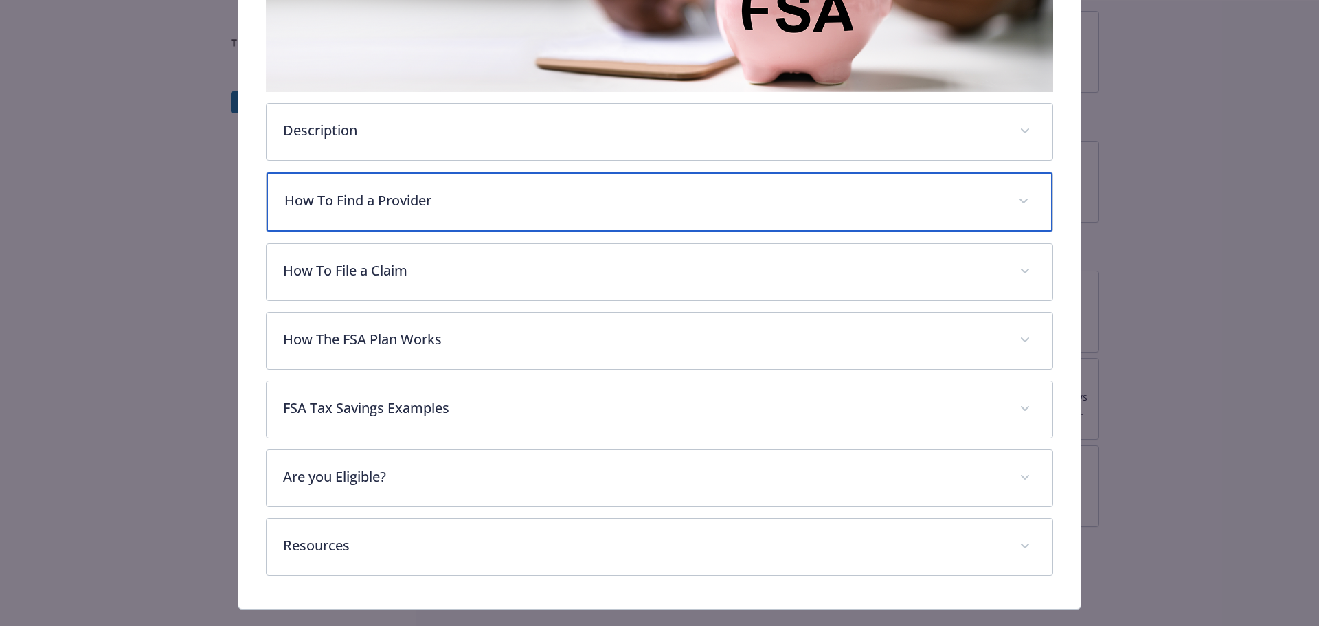
click at [453, 211] on p "How To Find a Provider" at bounding box center [643, 200] width 718 height 21
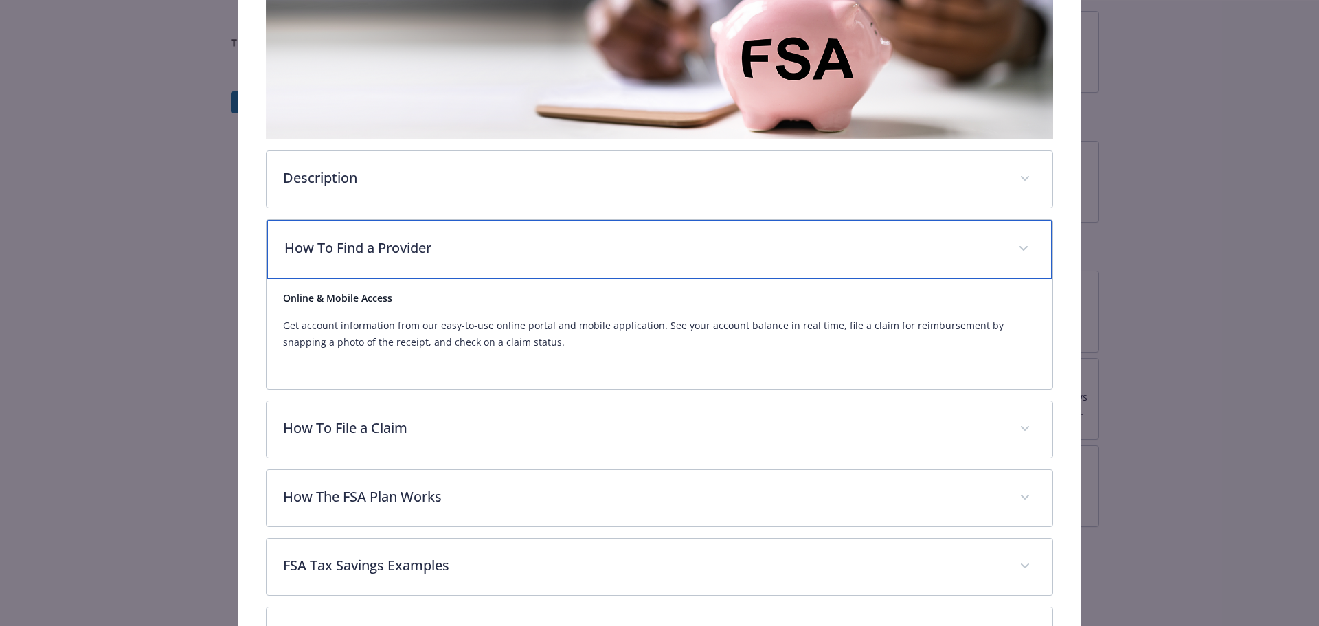
scroll to position [275, 0]
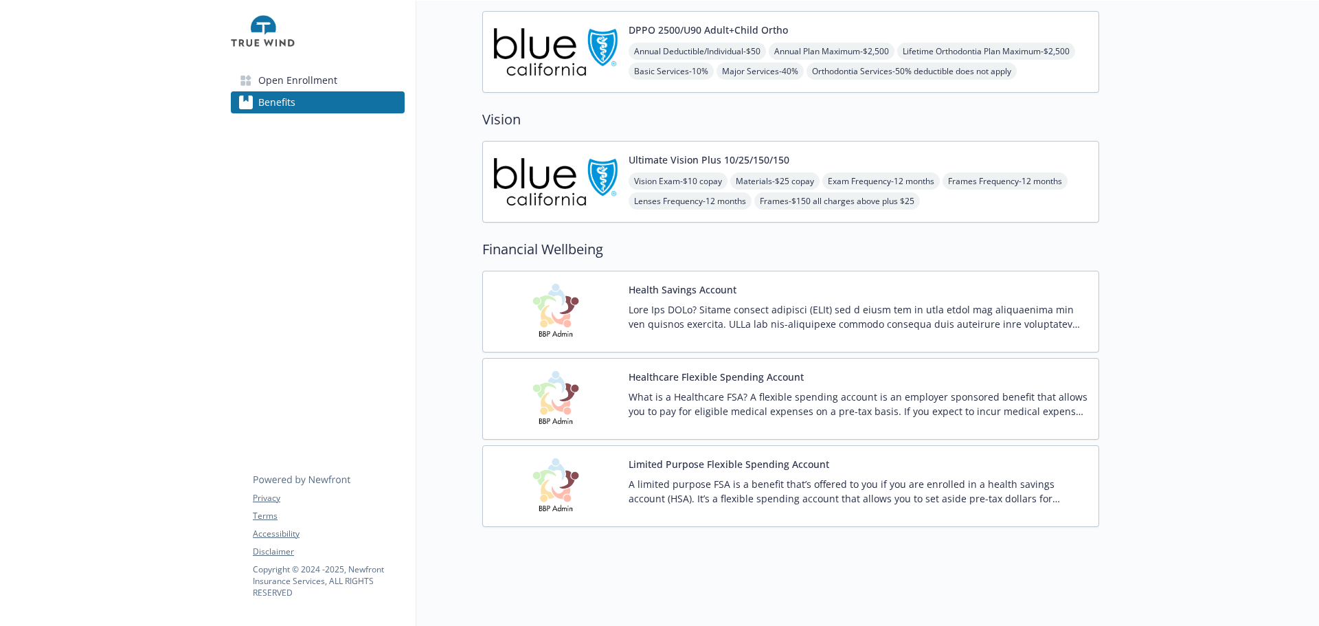
click at [819, 457] on button "Limited Purpose Flexible Spending Account" at bounding box center [729, 464] width 201 height 14
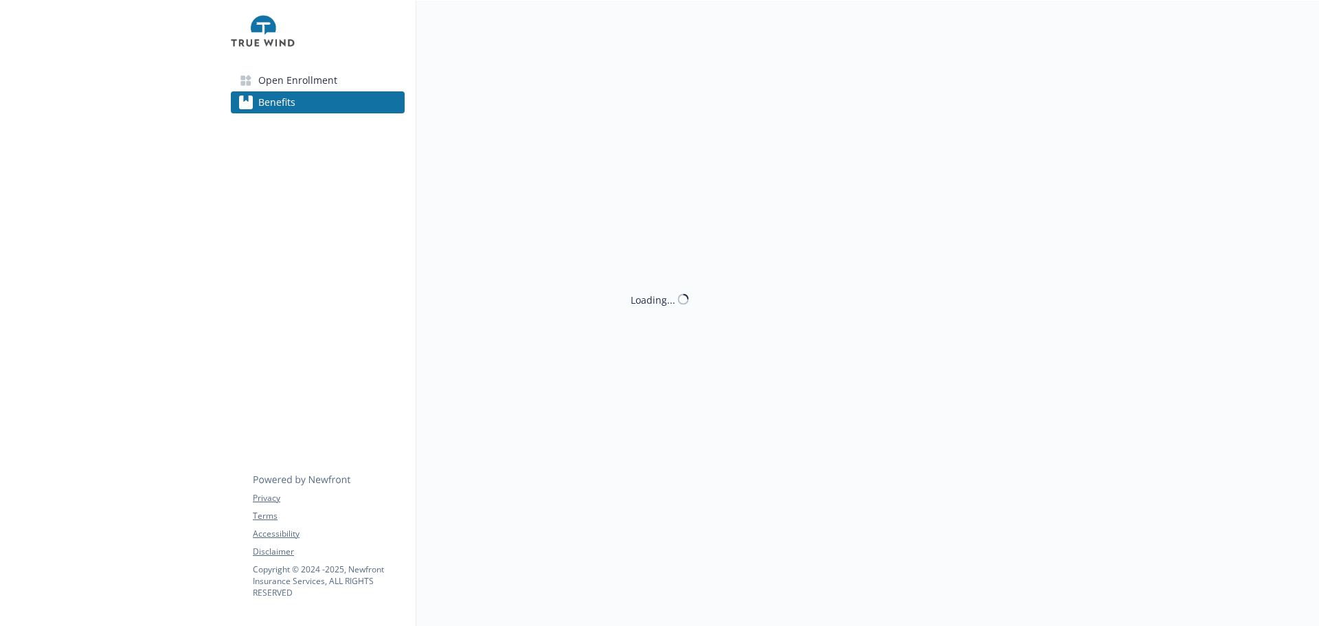
scroll to position [618, 0]
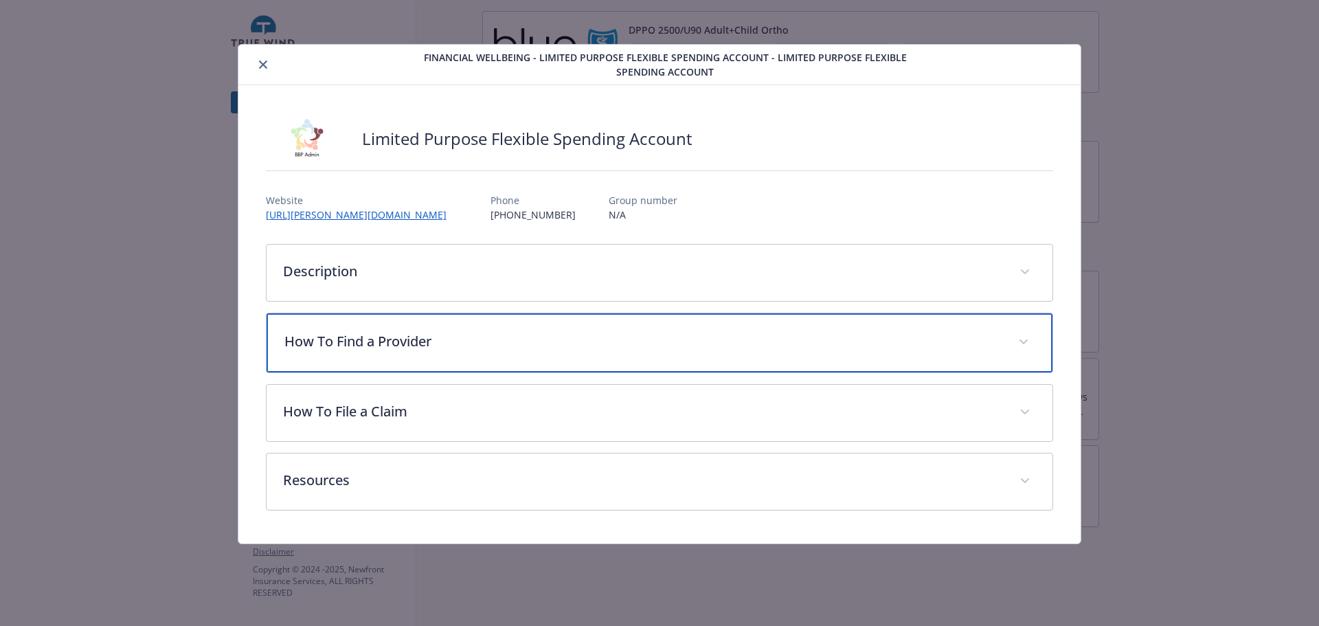
click at [521, 372] on div "How To Find a Provider" at bounding box center [660, 342] width 787 height 59
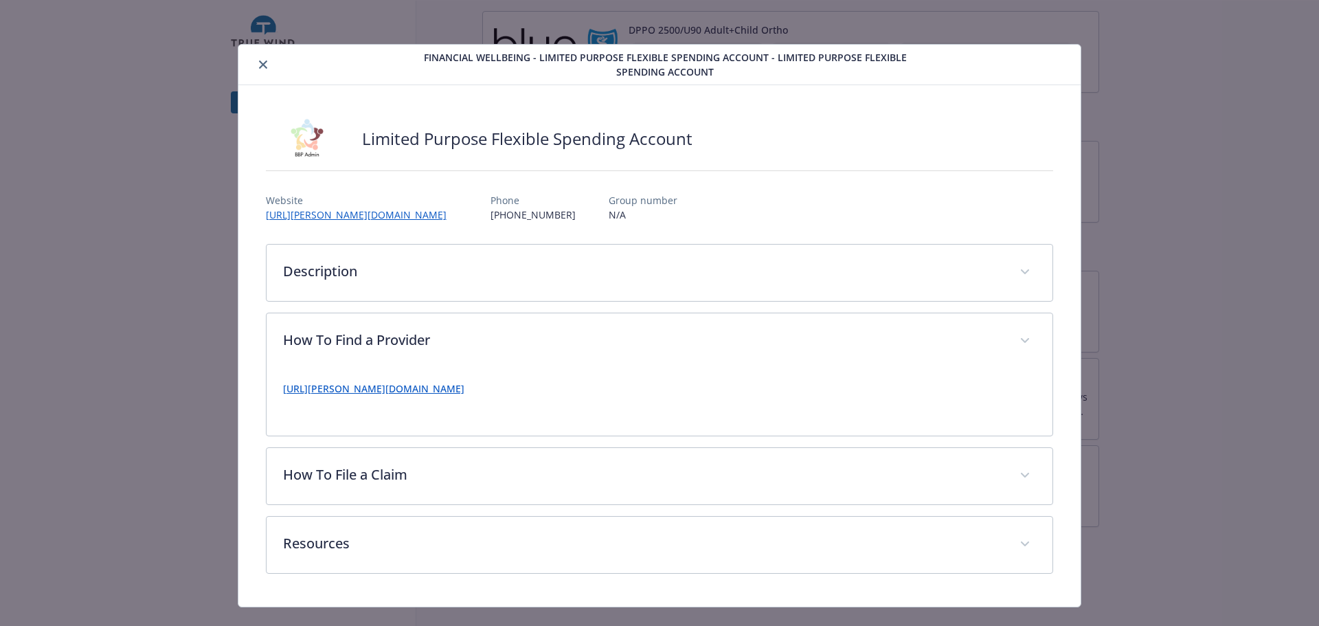
click at [267, 66] on icon "close" at bounding box center [263, 64] width 8 height 8
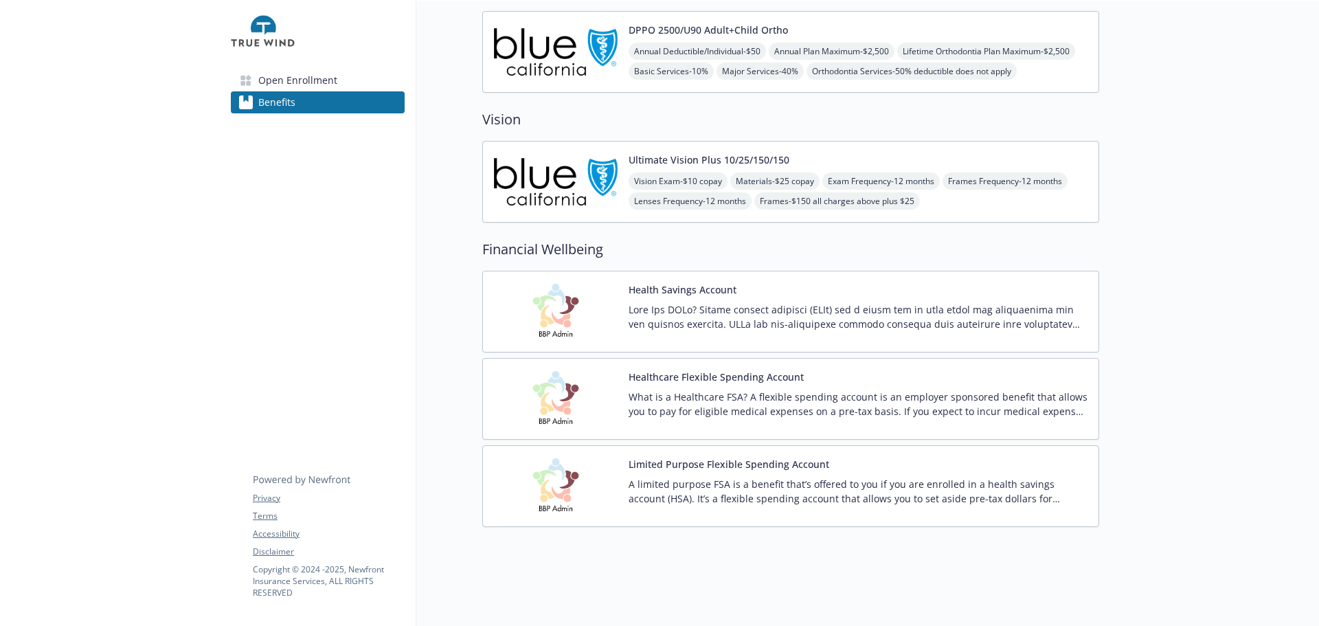
click at [776, 390] on p "What is a Healthcare FSA? A flexible spending account is an employer sponsored …" at bounding box center [858, 404] width 459 height 29
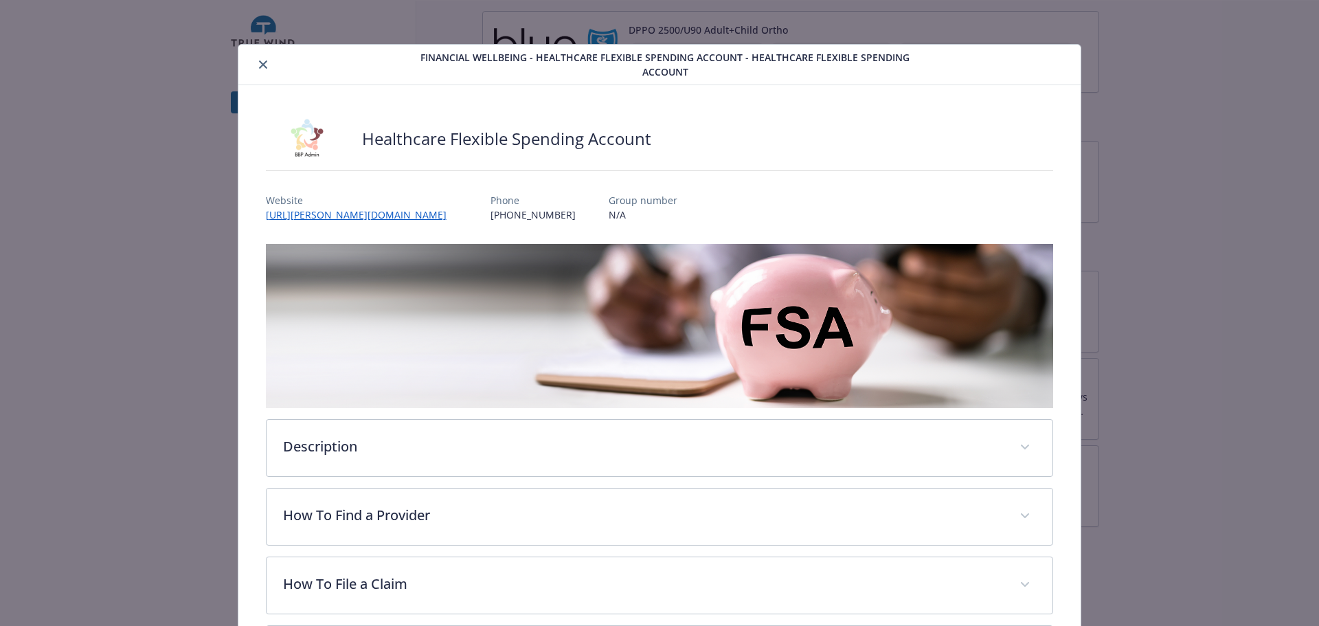
click at [271, 66] on button "close" at bounding box center [263, 64] width 16 height 16
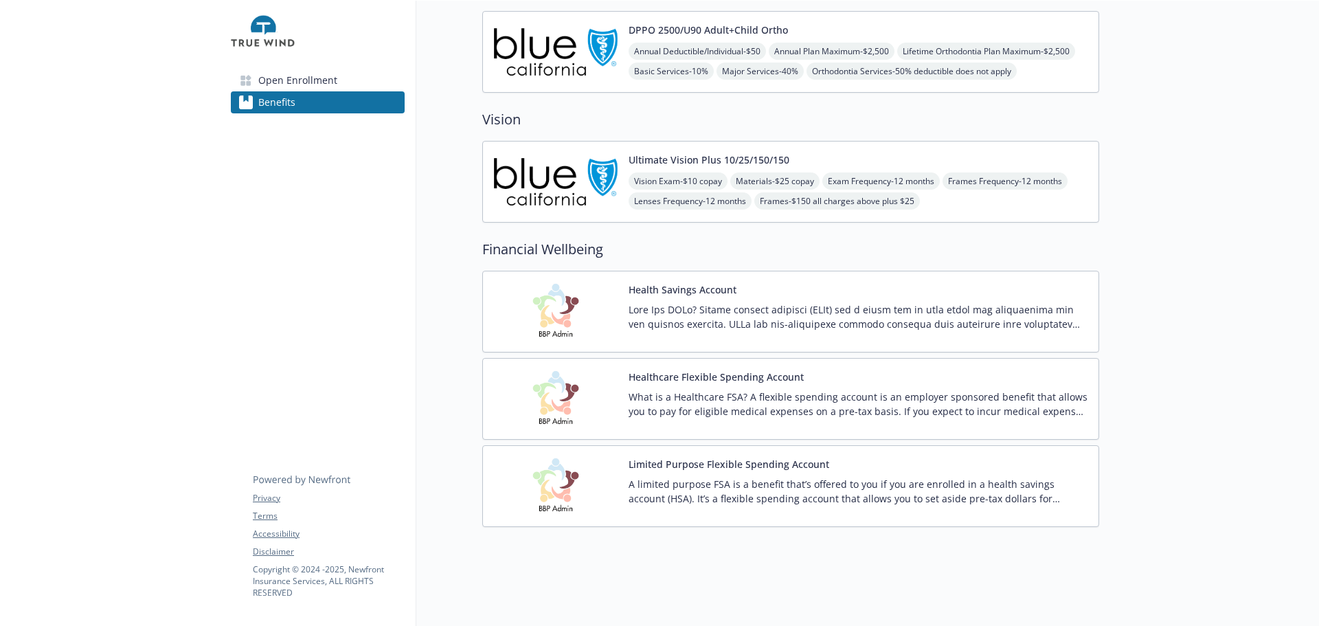
click at [809, 390] on p "What is a Healthcare FSA? A flexible spending account is an employer sponsored …" at bounding box center [858, 404] width 459 height 29
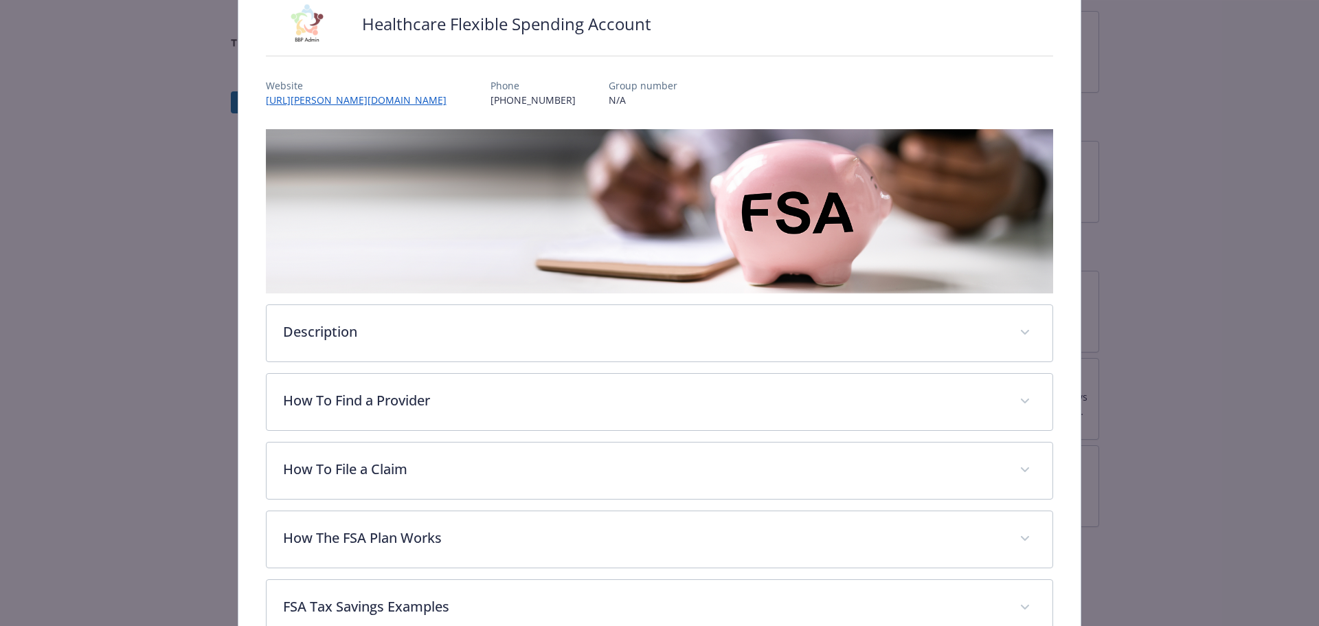
scroll to position [247, 0]
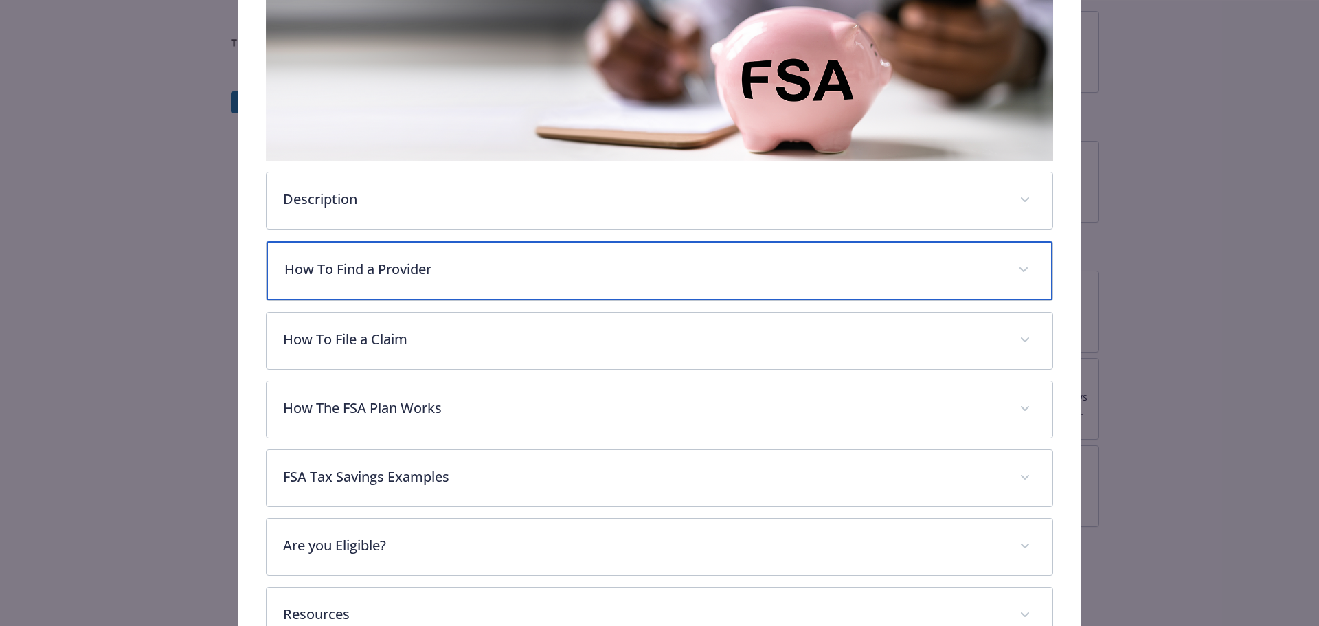
click at [1019, 281] on span "details for plan Financial Wellbeing - Healthcare Flexible Spending Account - H…" at bounding box center [1024, 270] width 22 height 22
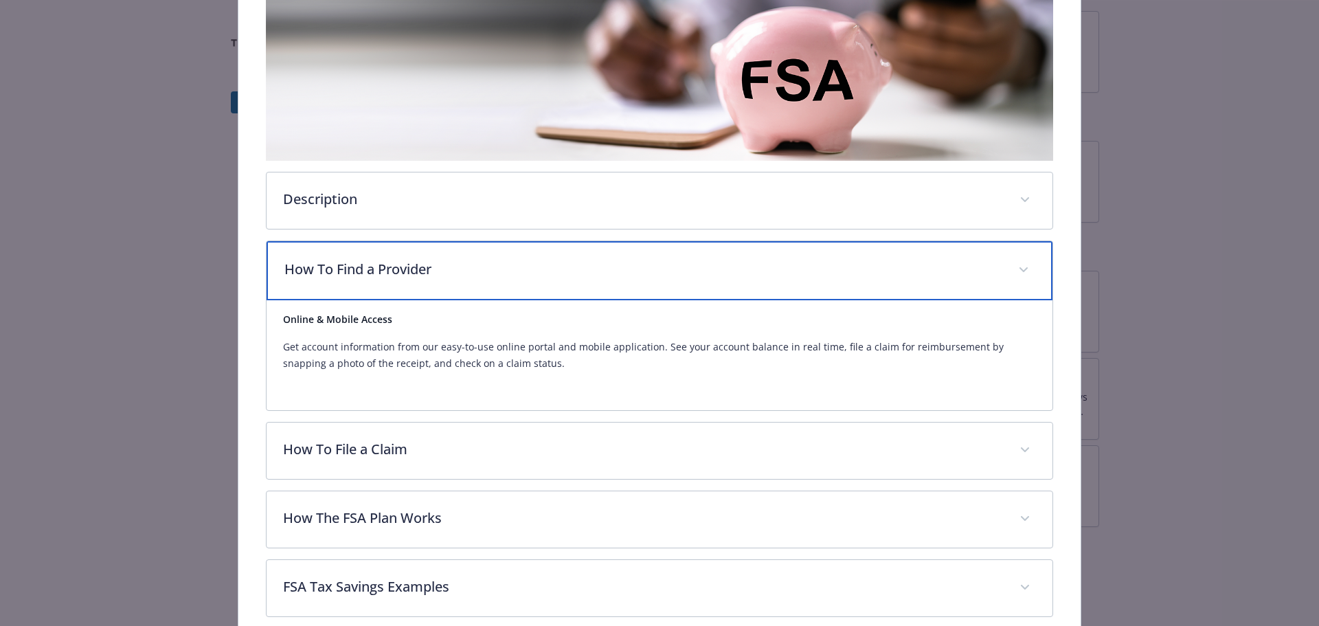
click at [1013, 281] on span "details for plan Financial Wellbeing - Healthcare Flexible Spending Account - H…" at bounding box center [1024, 270] width 22 height 22
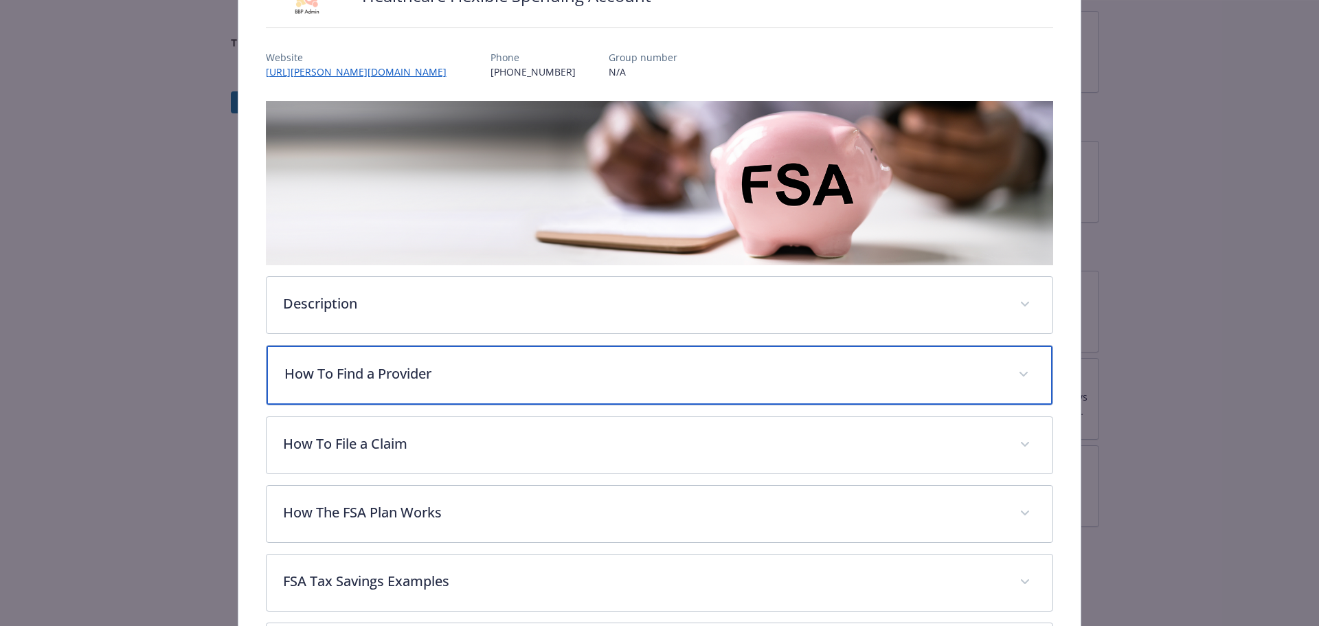
scroll to position [0, 0]
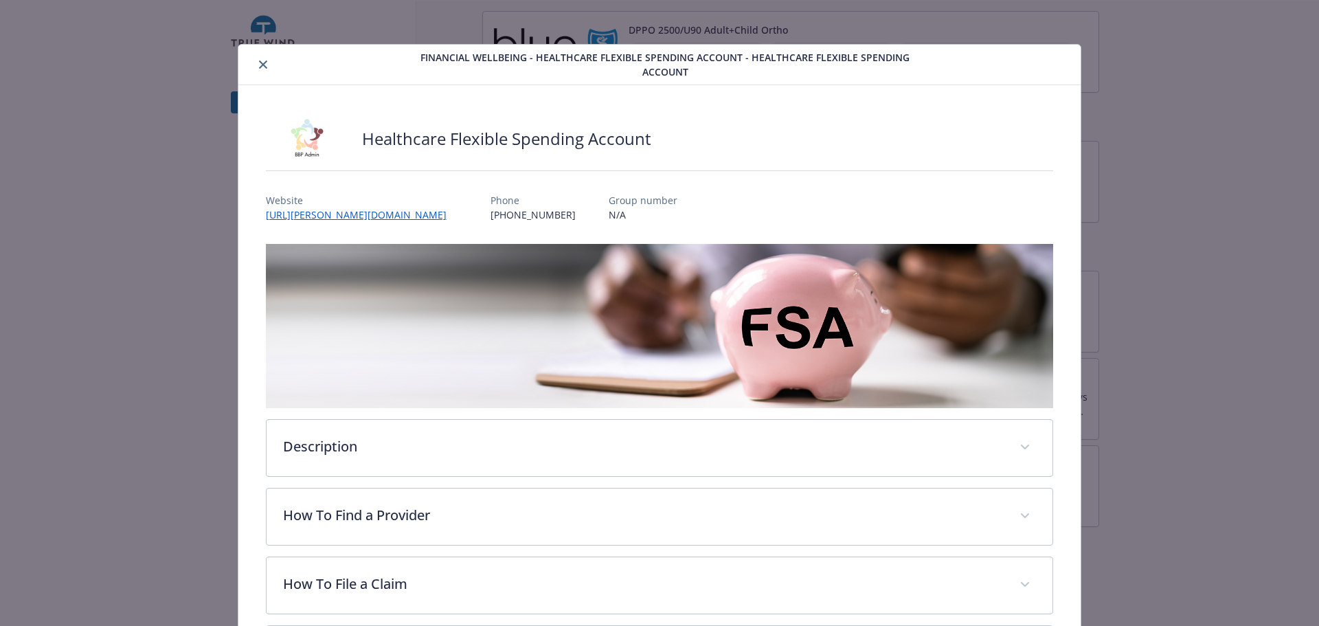
click at [267, 67] on icon "close" at bounding box center [263, 64] width 8 height 8
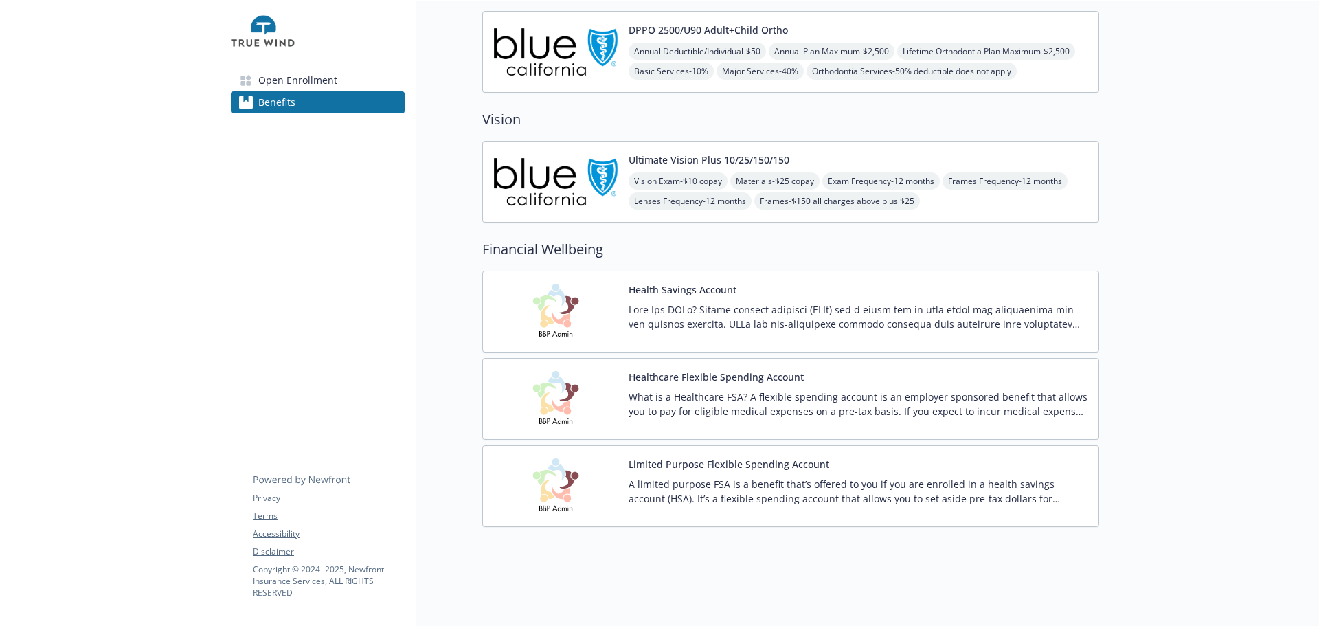
click at [748, 477] on p "A limited purpose FSA is a benefit that’s offered to you if you are enrolled in…" at bounding box center [858, 491] width 459 height 29
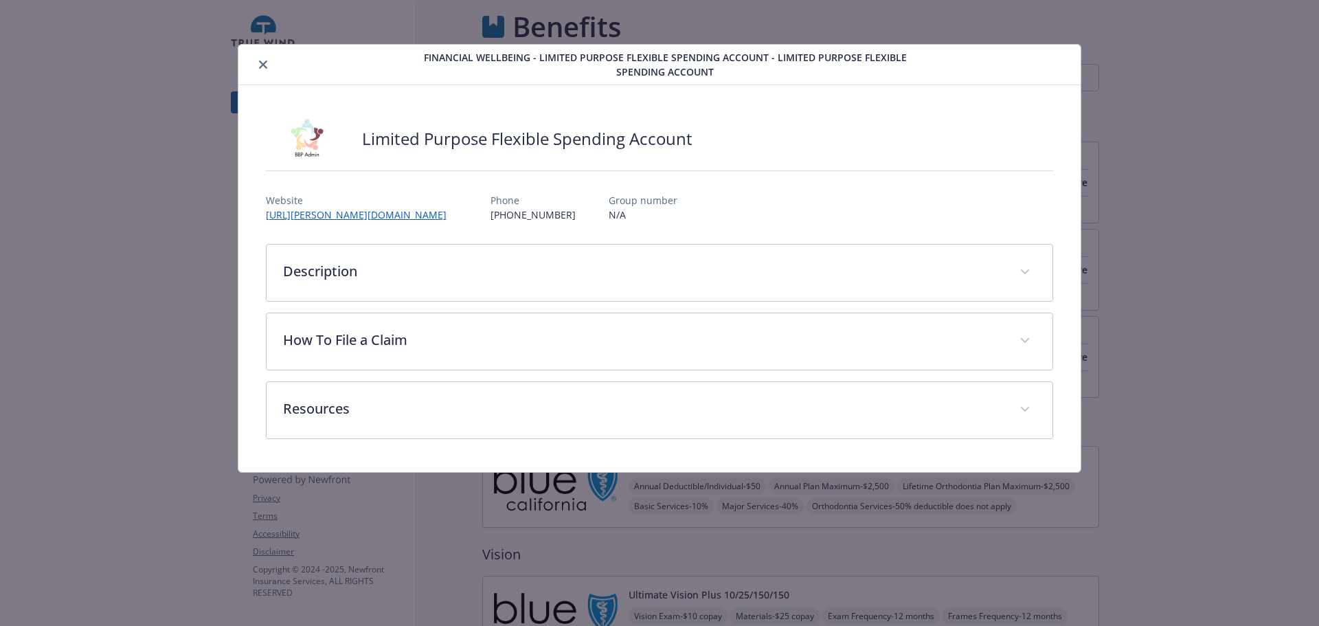
scroll to position [633, 0]
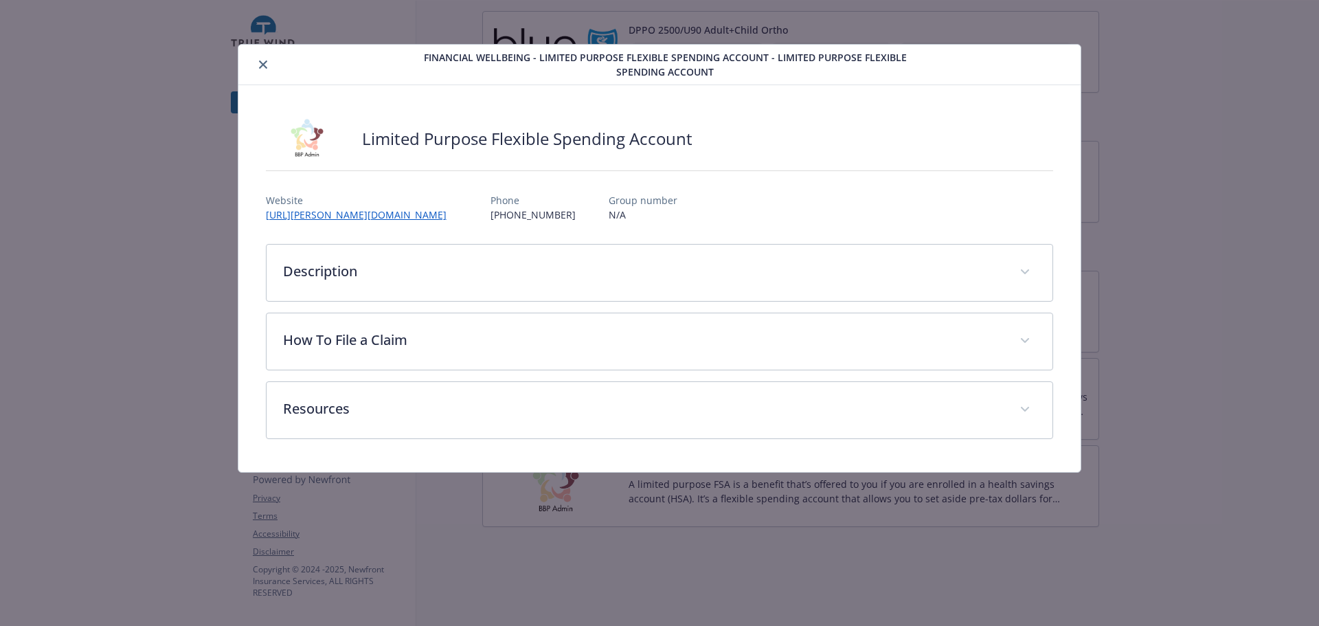
click at [265, 61] on button "close" at bounding box center [263, 64] width 16 height 16
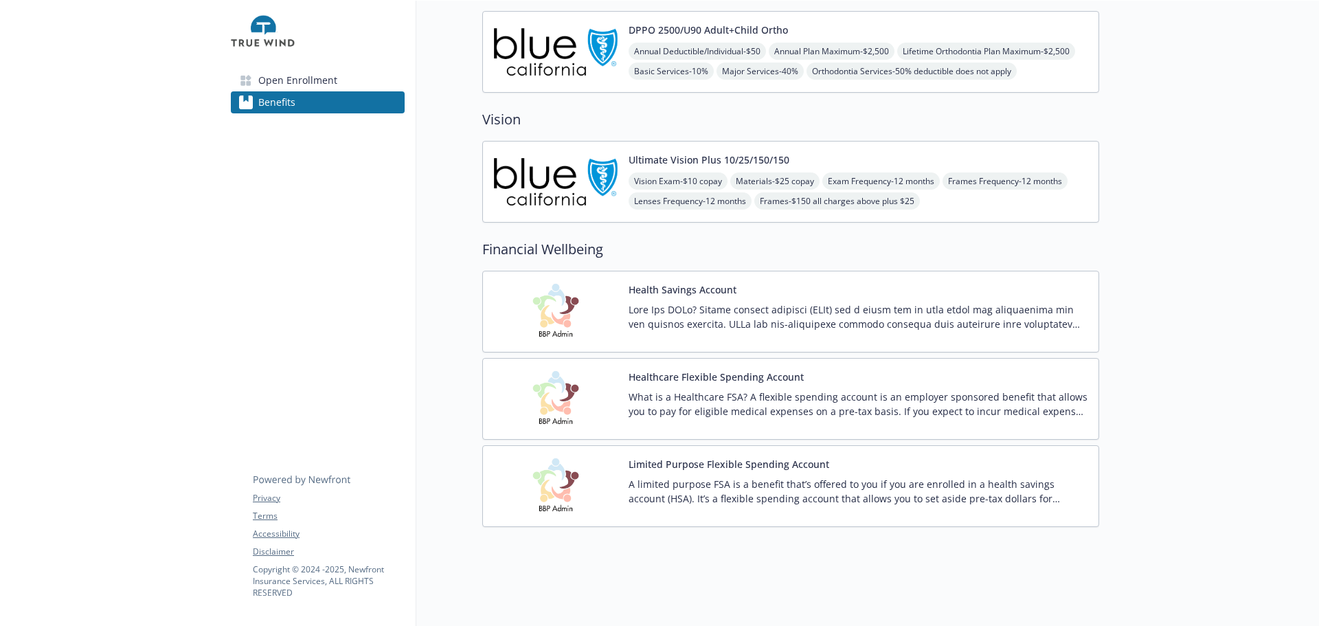
click at [730, 390] on p "What is a Healthcare FSA? A flexible spending account is an employer sponsored …" at bounding box center [858, 404] width 459 height 29
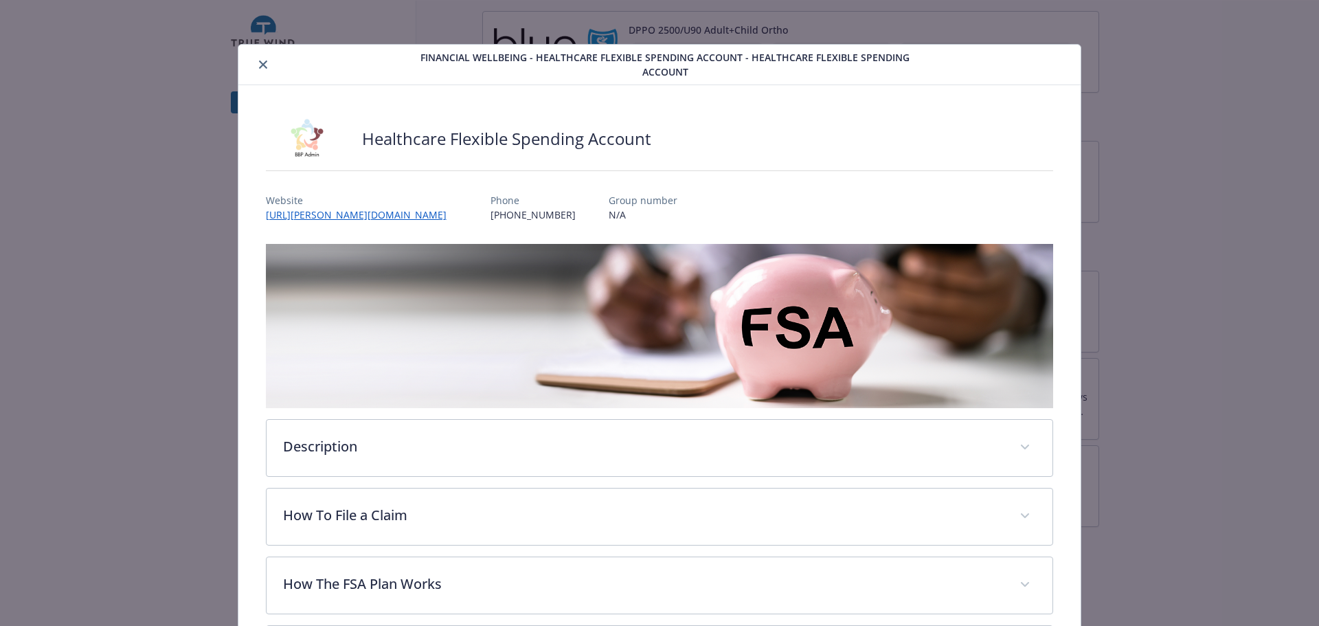
click at [264, 64] on icon "close" at bounding box center [263, 64] width 8 height 8
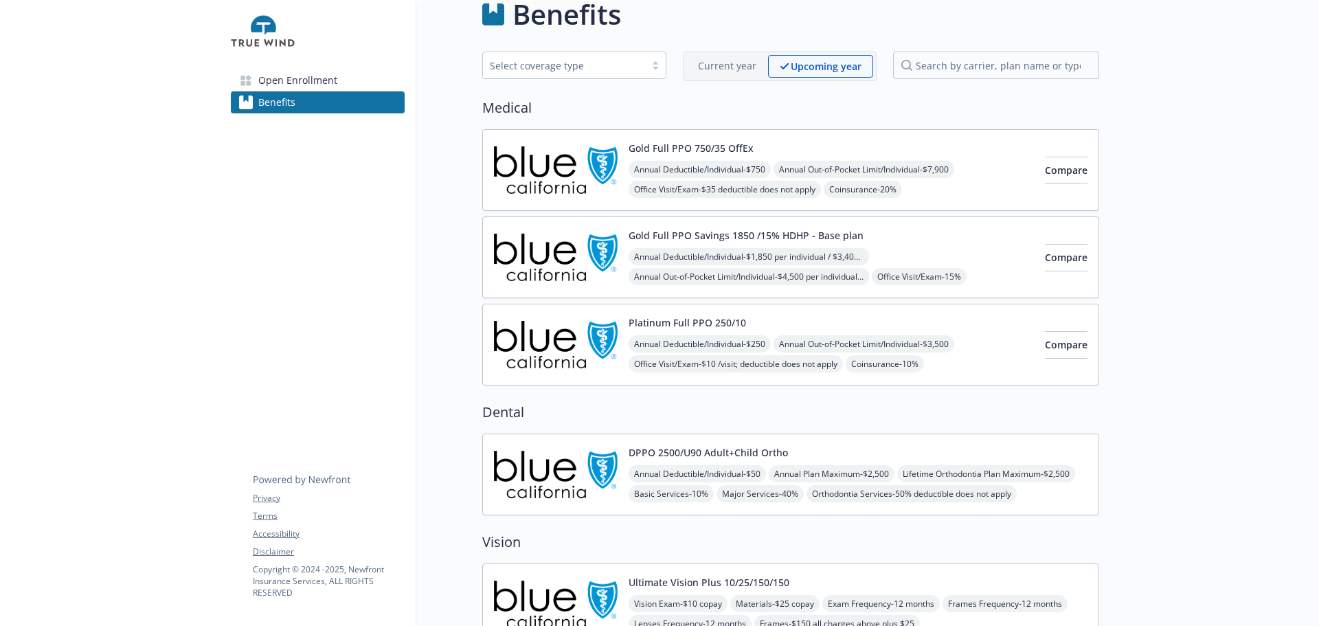
scroll to position [15, 0]
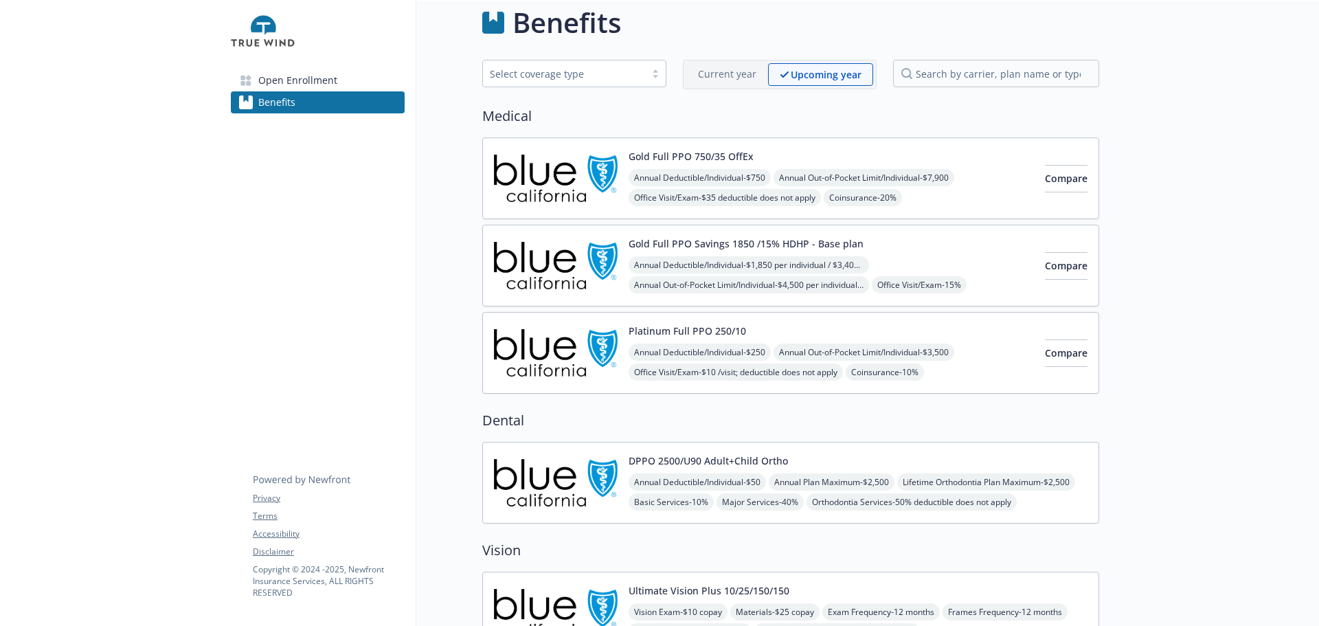
click at [736, 163] on button "Gold Full PPO 750/35 OffEx" at bounding box center [691, 156] width 125 height 14
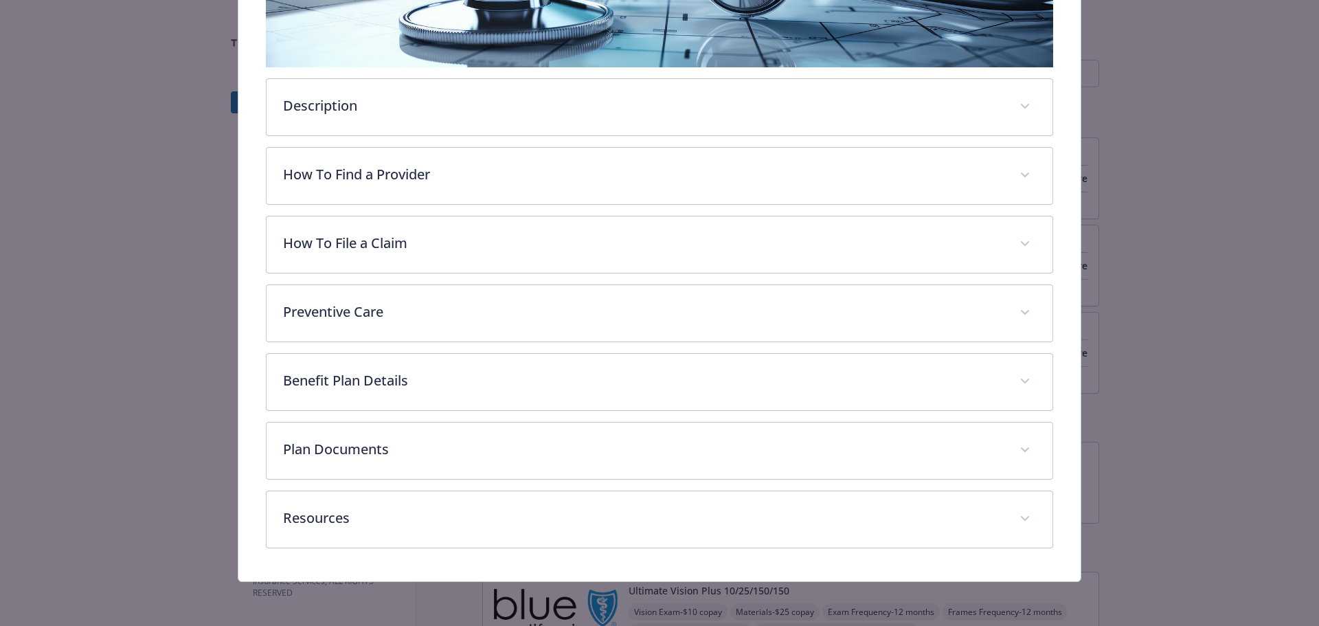
scroll to position [453, 0]
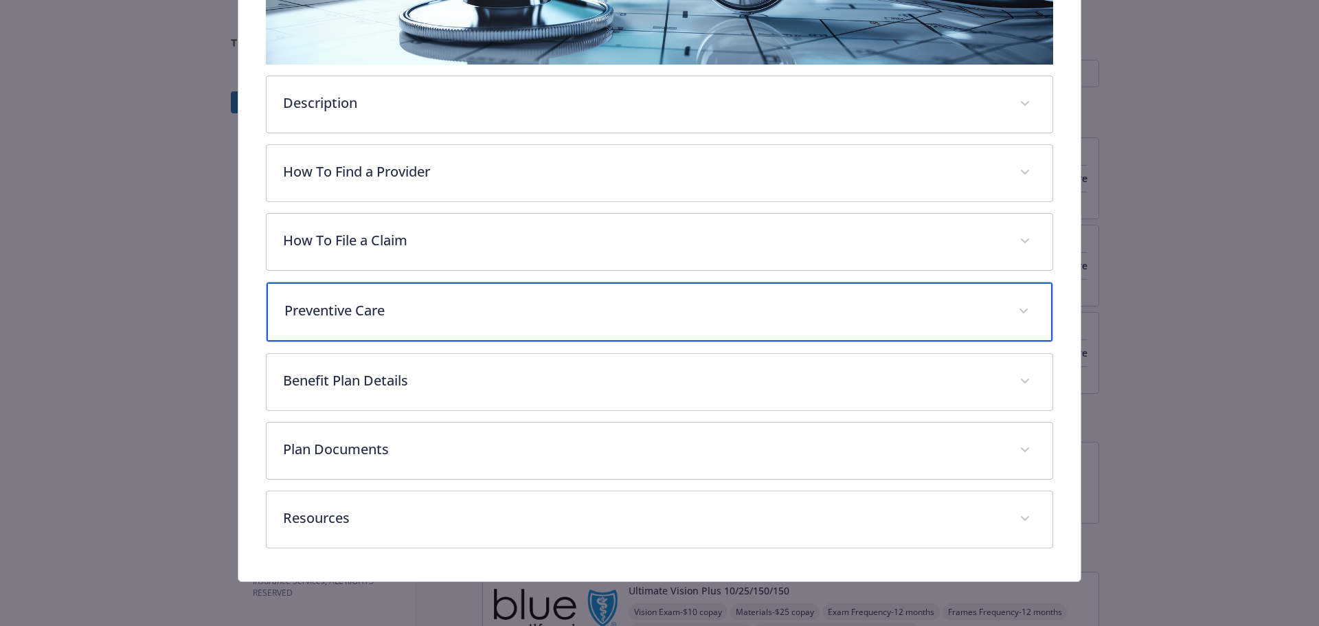
click at [1014, 300] on span "details for plan Medical - Gold Full PPO 750/35 OffEx - Medical PPO" at bounding box center [1024, 311] width 22 height 22
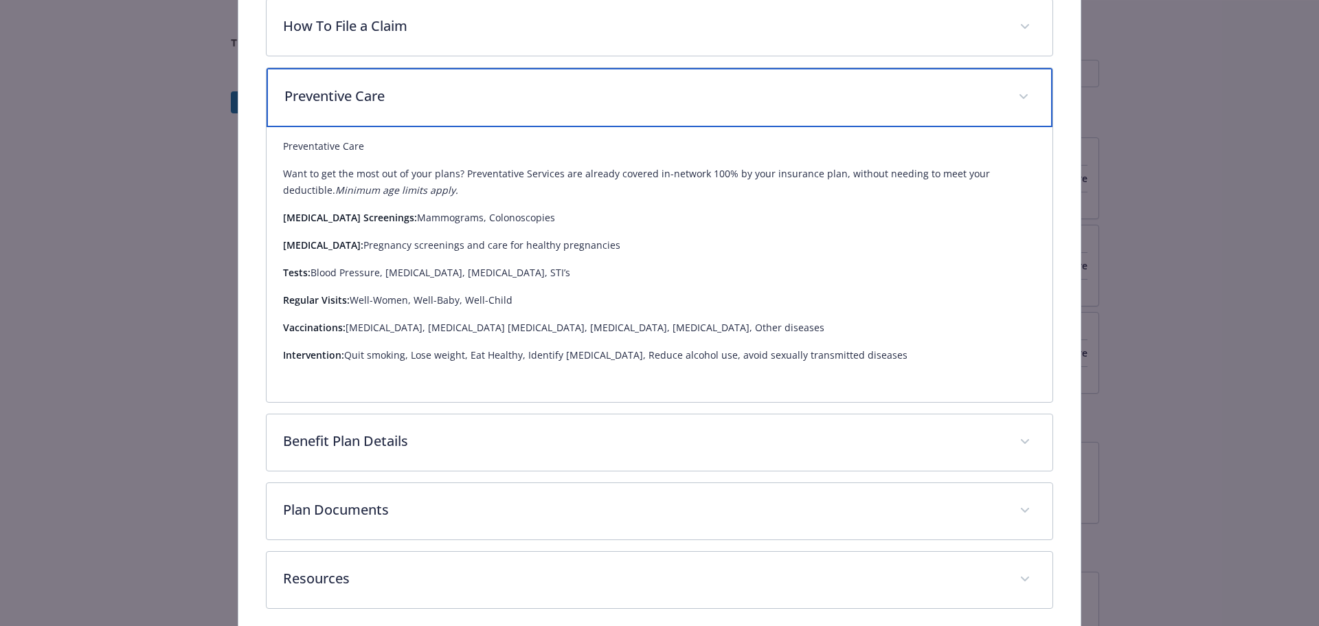
scroll to position [728, 0]
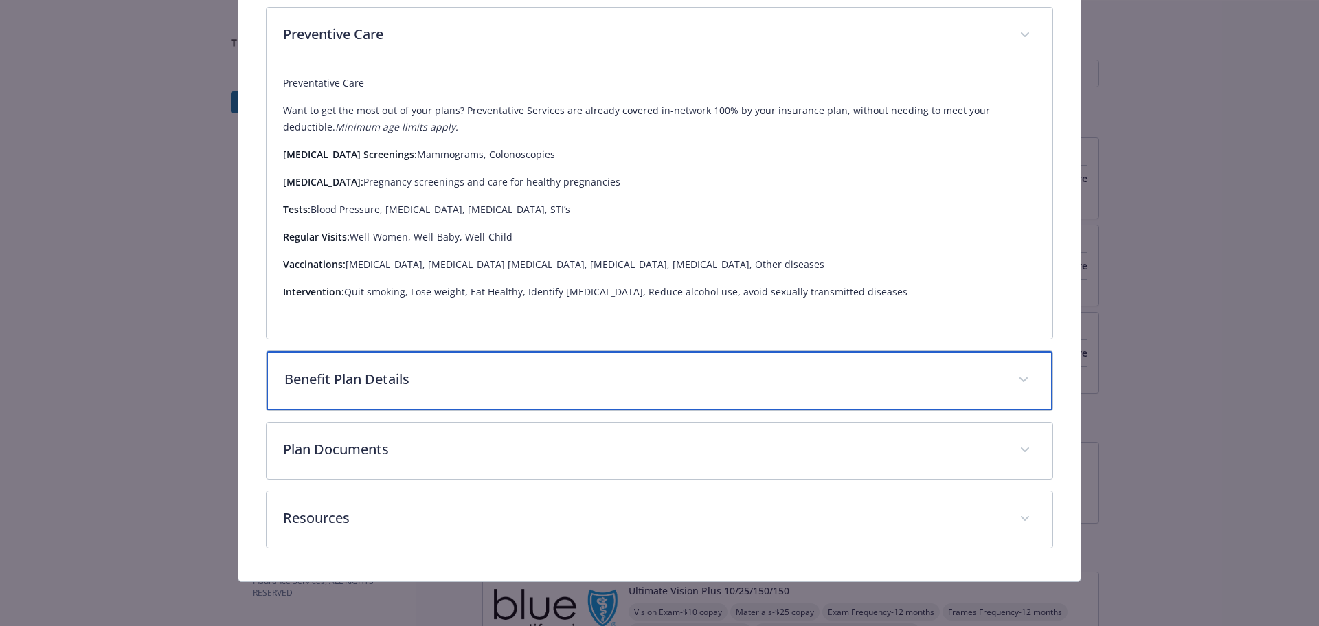
click at [580, 390] on p "Benefit Plan Details" at bounding box center [643, 379] width 718 height 21
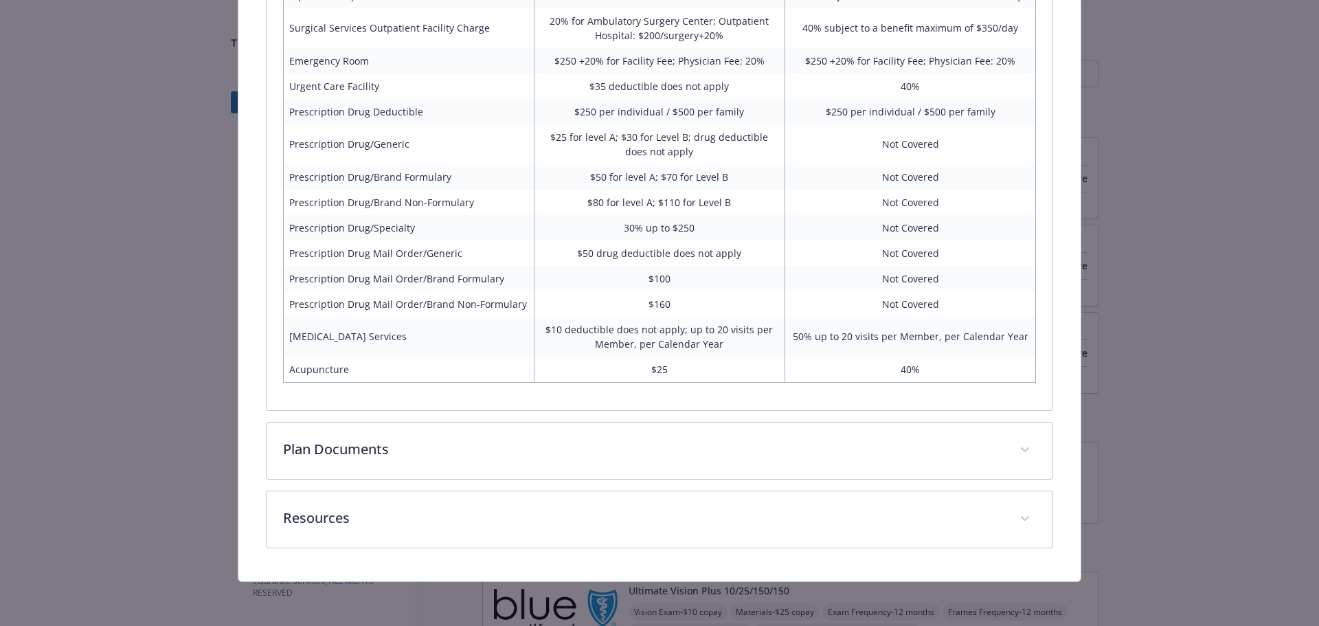
scroll to position [1570, 0]
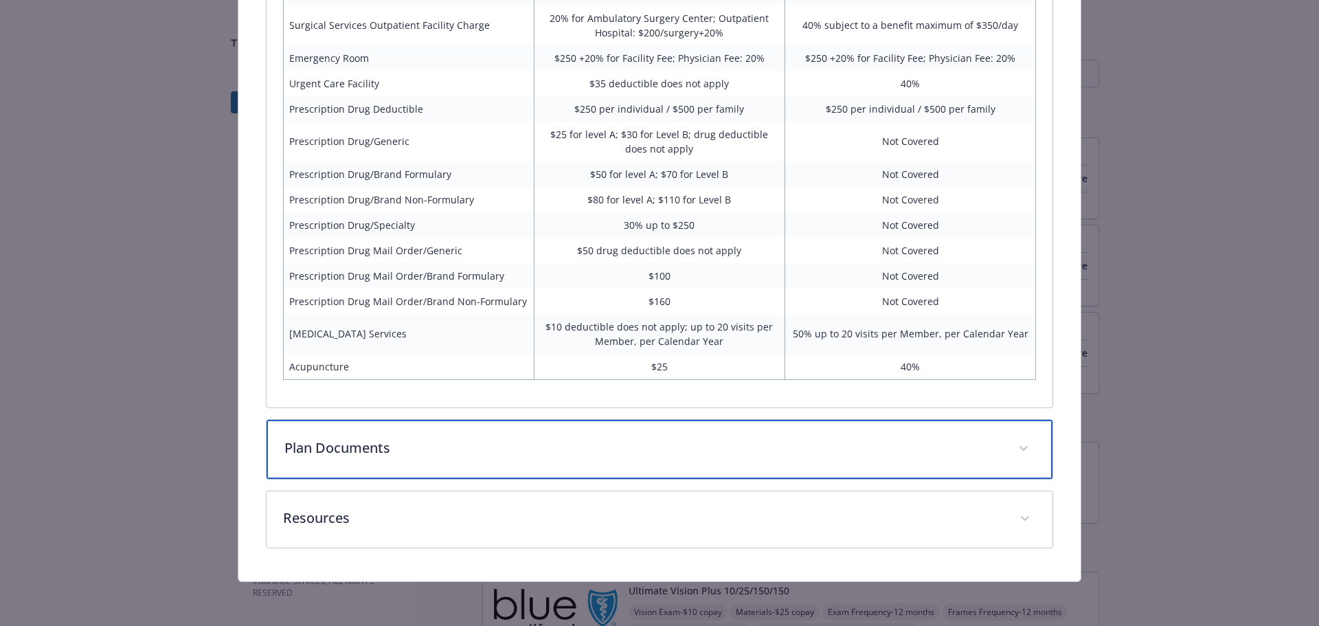
click at [583, 434] on div "Plan Documents" at bounding box center [660, 449] width 787 height 59
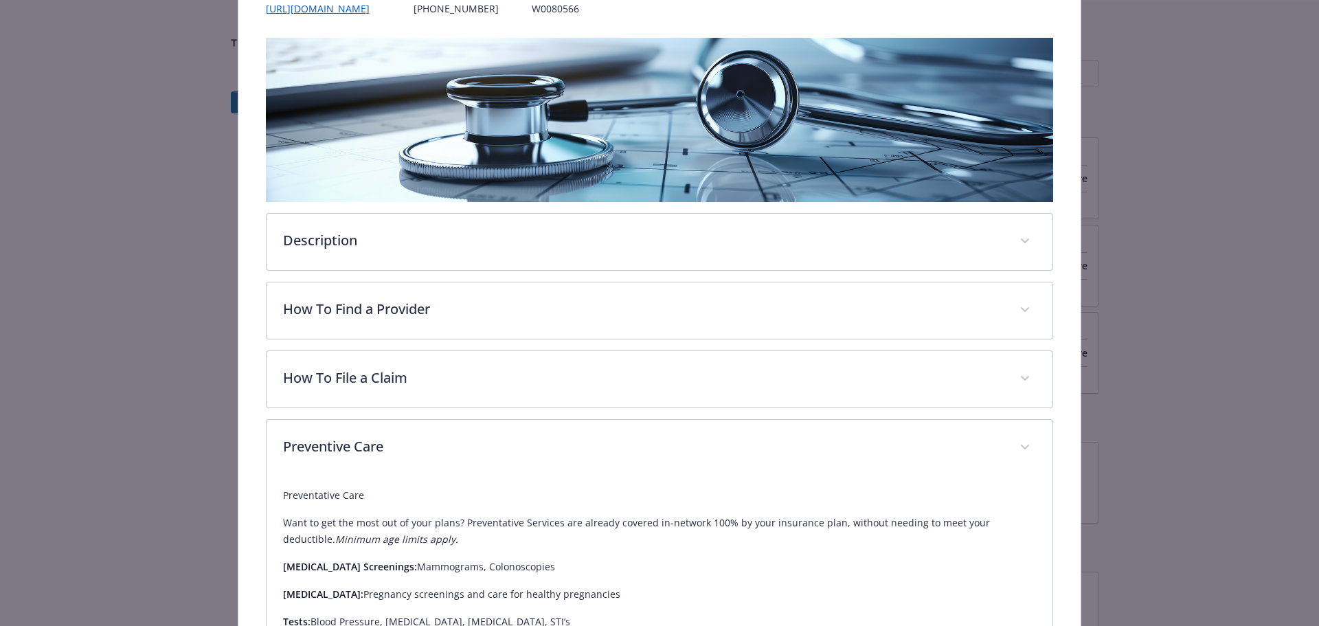
scroll to position [0, 0]
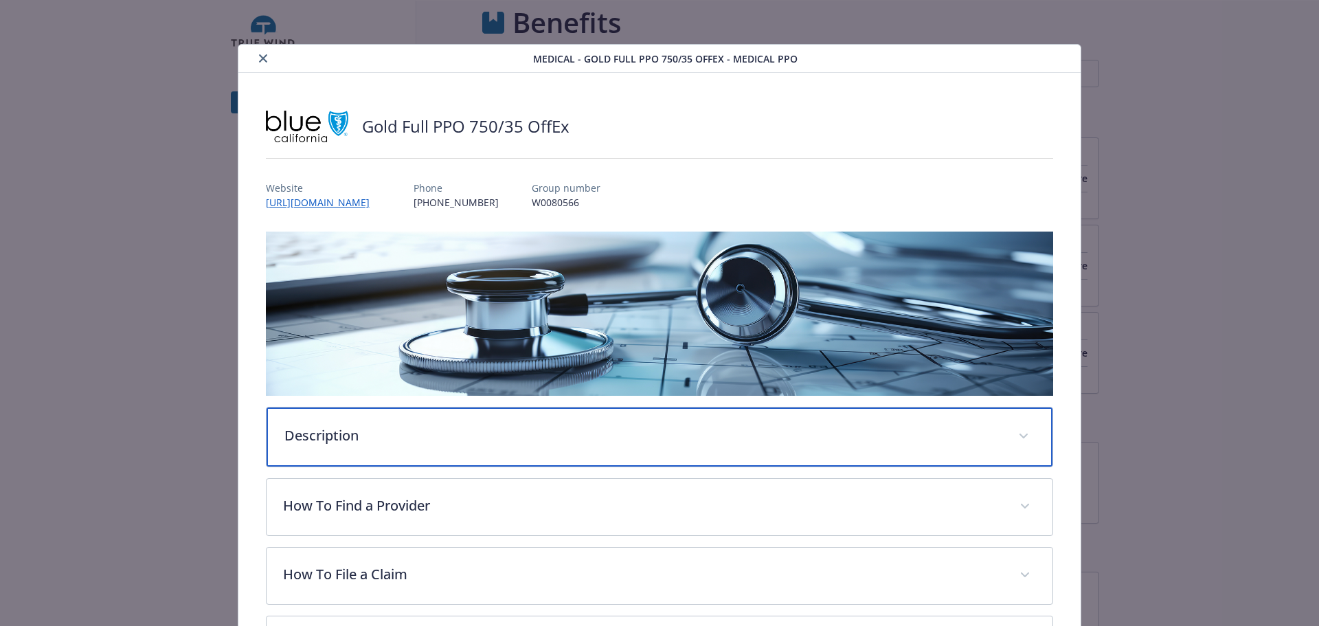
click at [469, 444] on div "Description" at bounding box center [660, 436] width 787 height 59
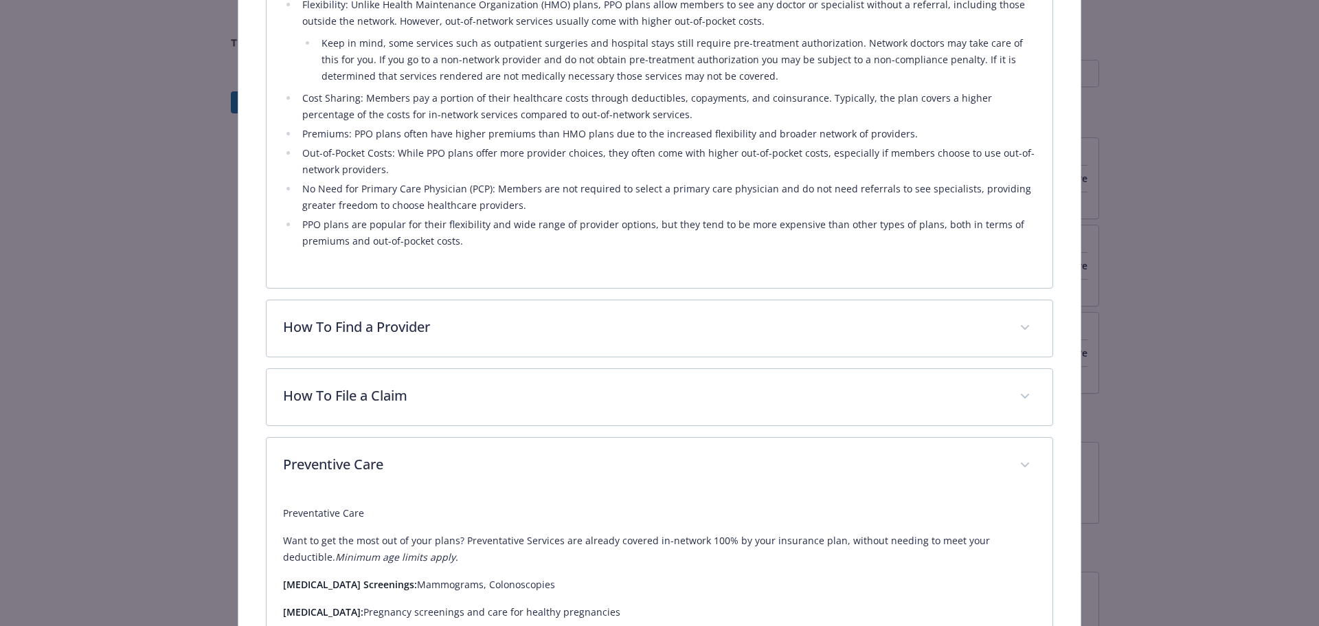
scroll to position [618, 0]
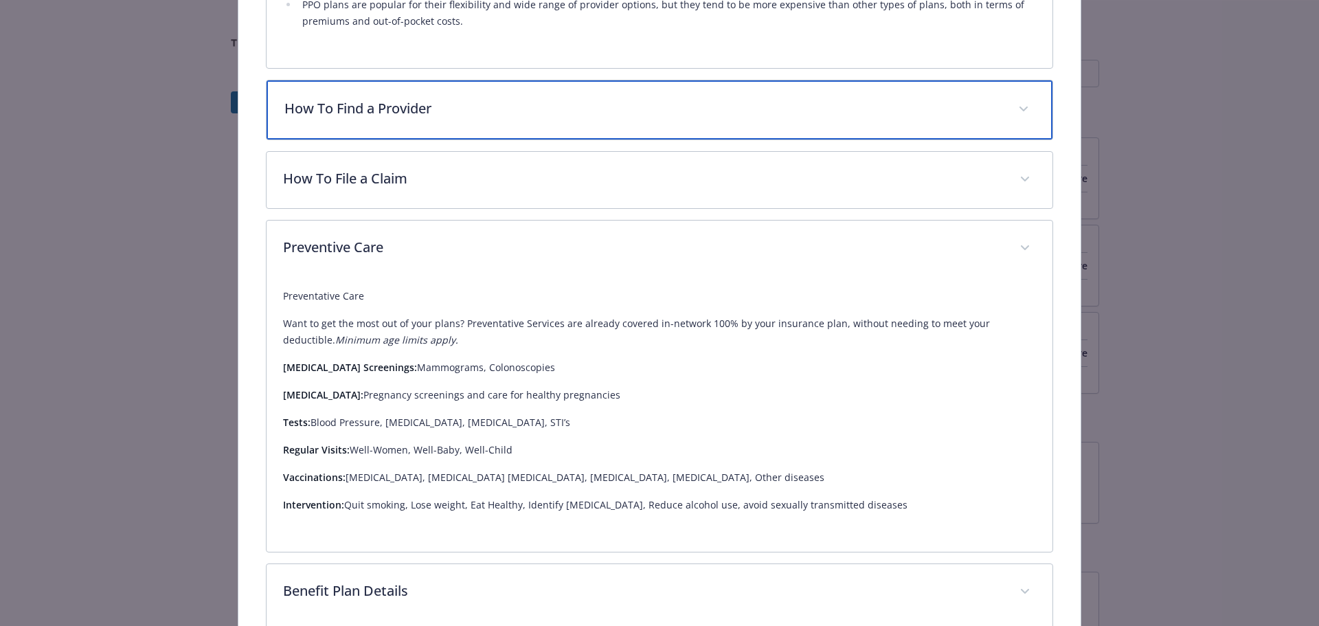
click at [488, 119] on p "How To Find a Provider" at bounding box center [643, 108] width 718 height 21
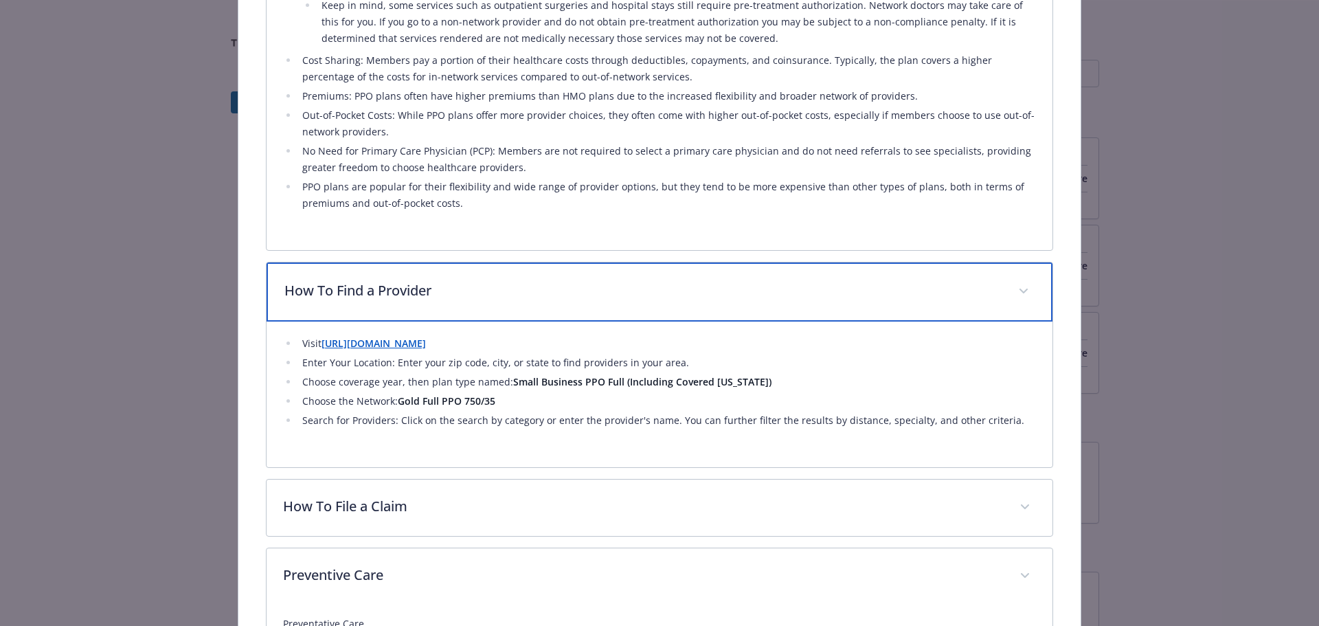
scroll to position [616, 0]
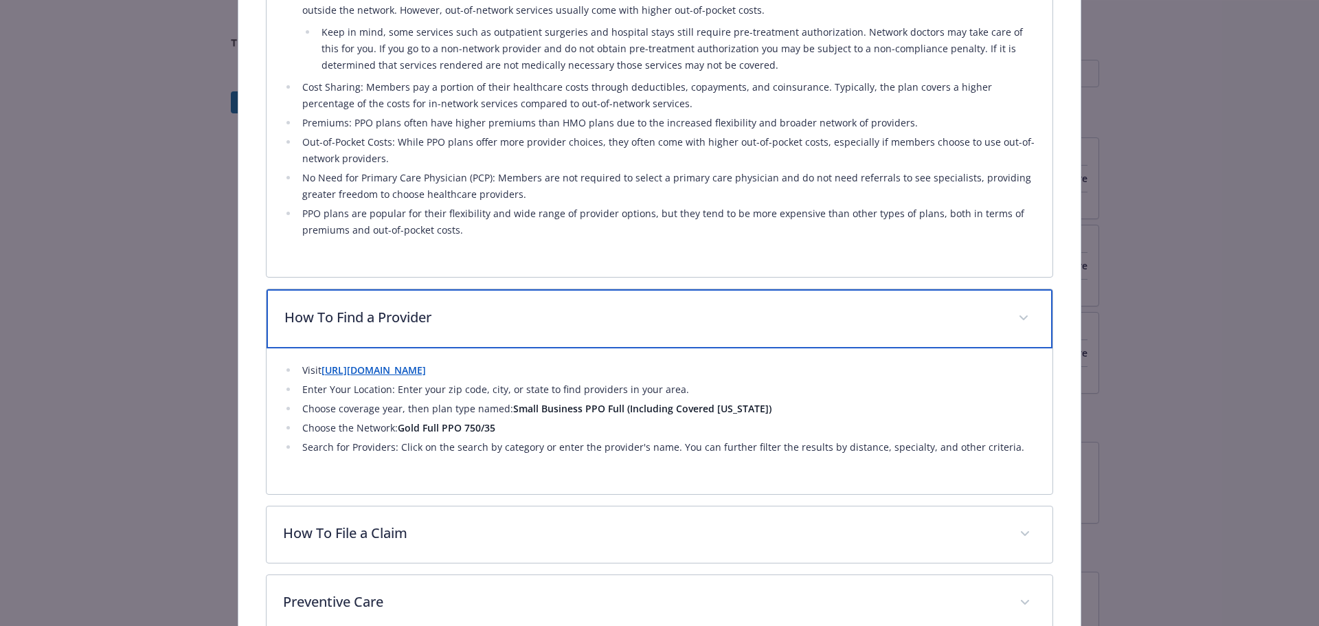
click at [1019, 321] on icon "details for plan Medical - Gold Full PPO 750/35 OffEx - Medical PPO" at bounding box center [1023, 317] width 8 height 5
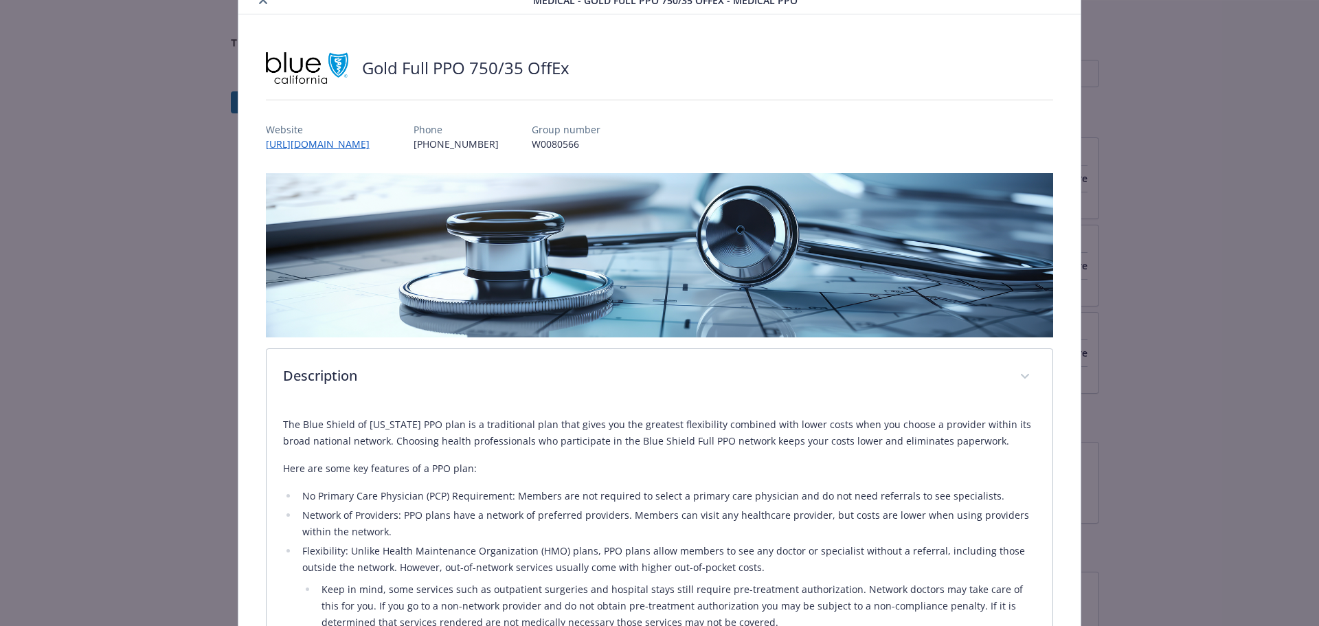
scroll to position [0, 0]
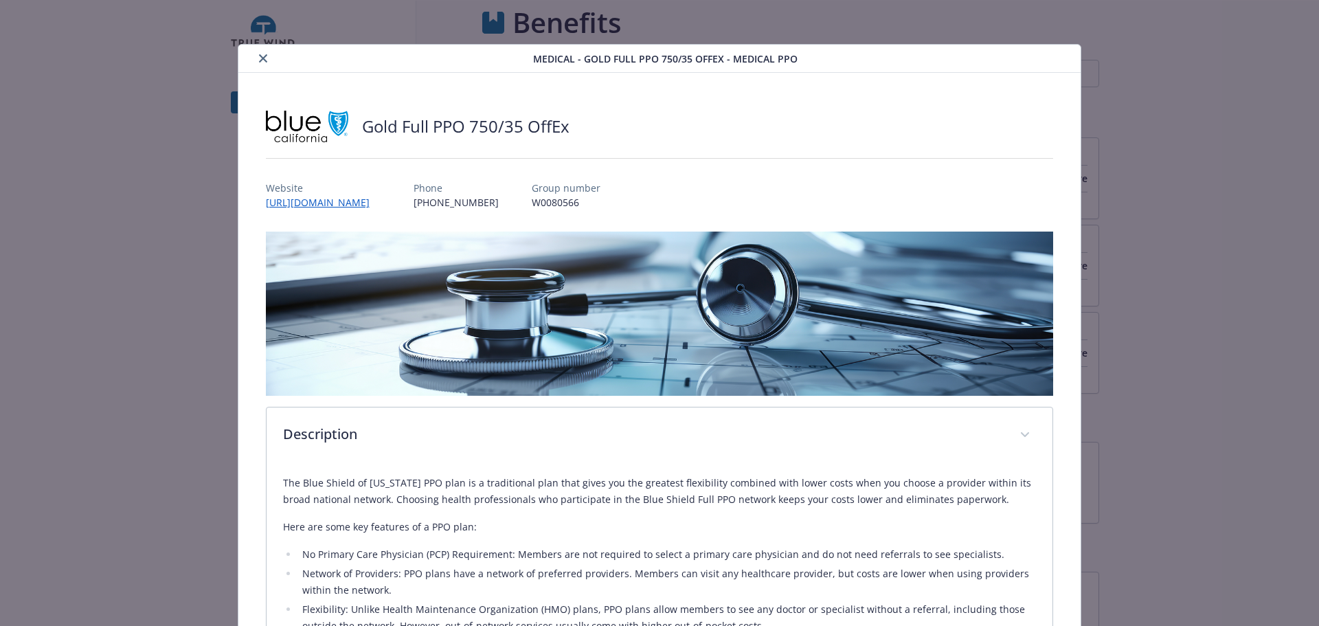
click at [266, 61] on icon "close" at bounding box center [263, 58] width 8 height 8
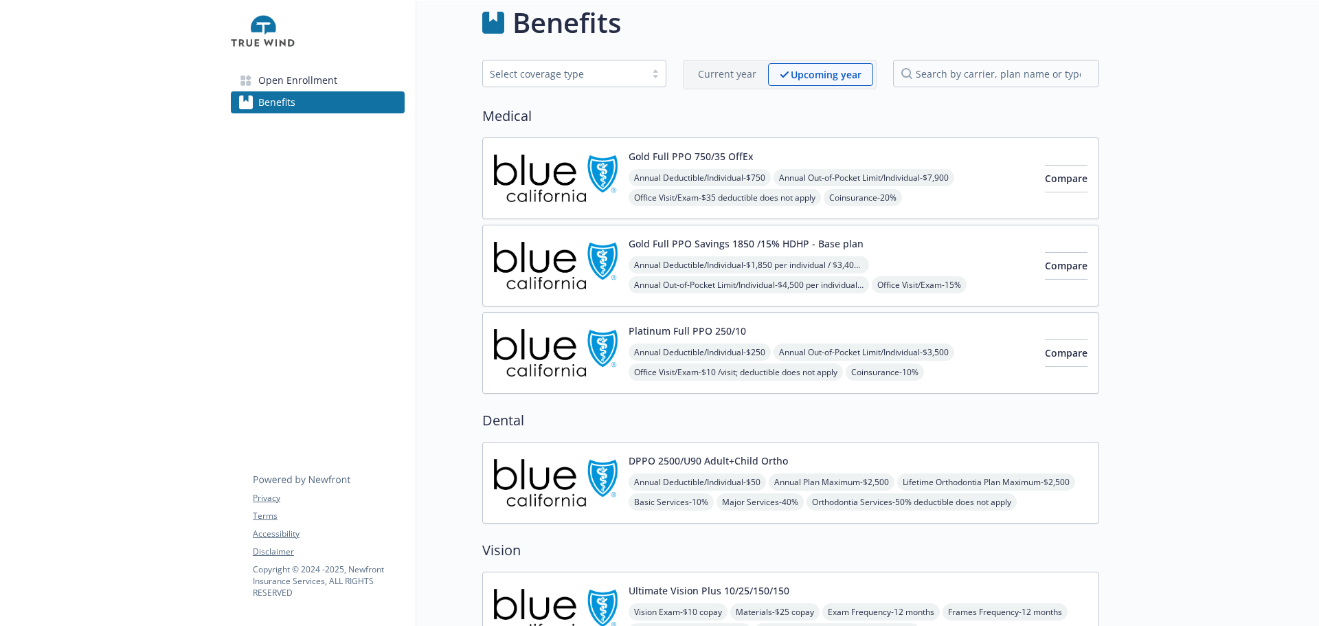
click at [317, 84] on span "Open Enrollment" at bounding box center [297, 80] width 79 height 22
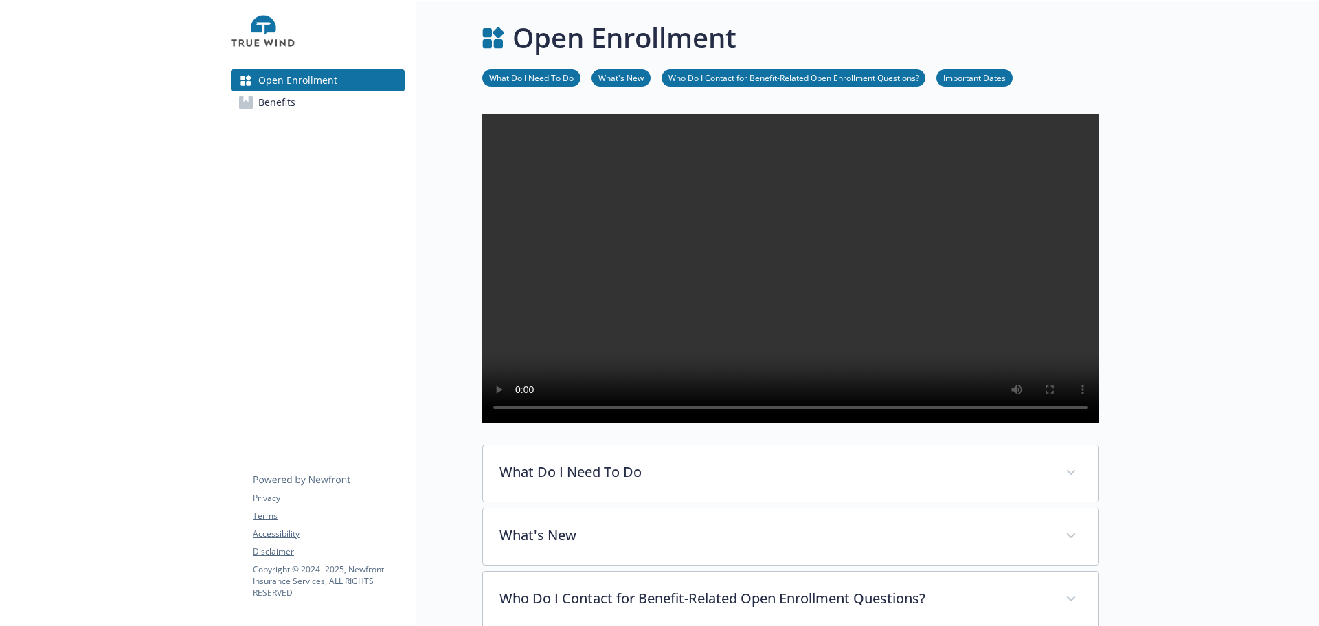
click at [253, 141] on div "Open Enrollment Benefits Privacy Terms Accessibility Disclaimer Copyright © [DA…" at bounding box center [318, 71] width 196 height 140
